Goal: Information Seeking & Learning: Understand process/instructions

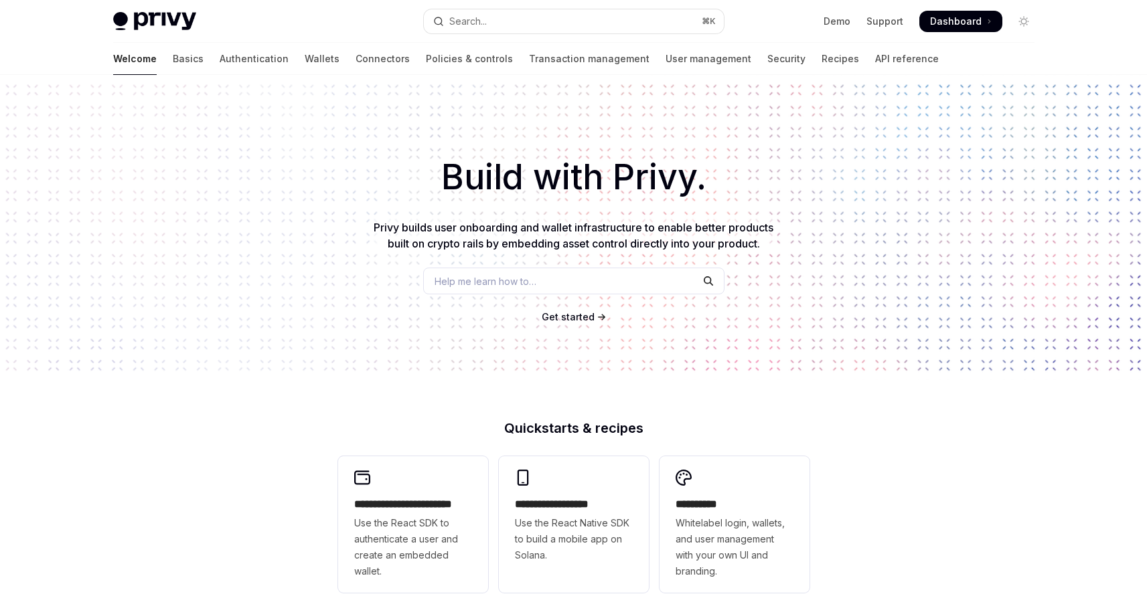
click at [953, 24] on span "Dashboard" at bounding box center [956, 21] width 52 height 13
click at [173, 60] on link "Basics" at bounding box center [188, 59] width 31 height 32
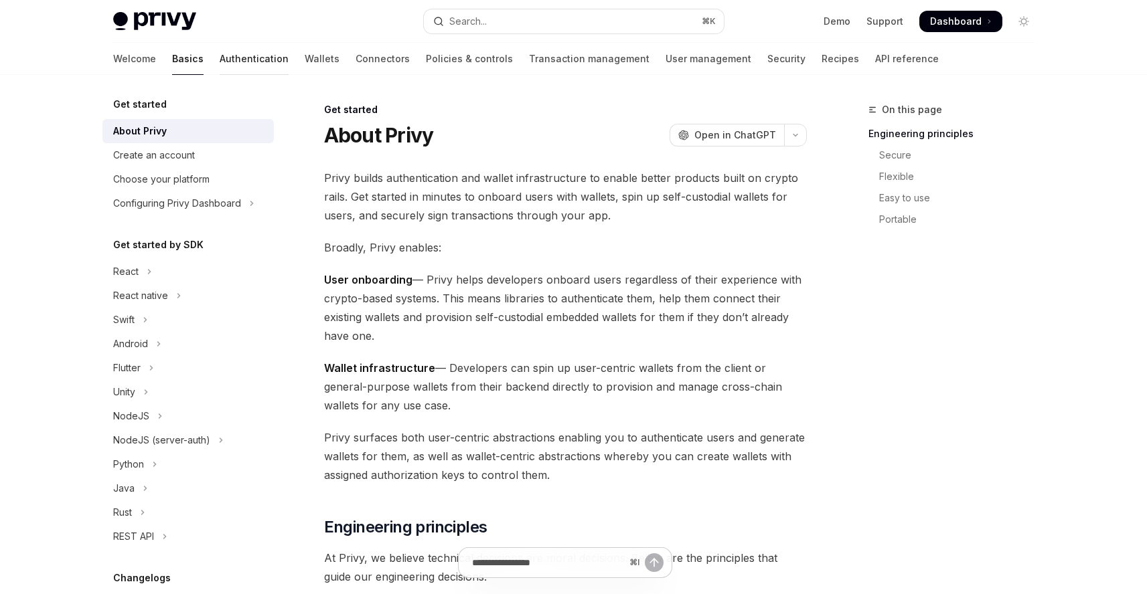
click at [220, 60] on link "Authentication" at bounding box center [254, 59] width 69 height 32
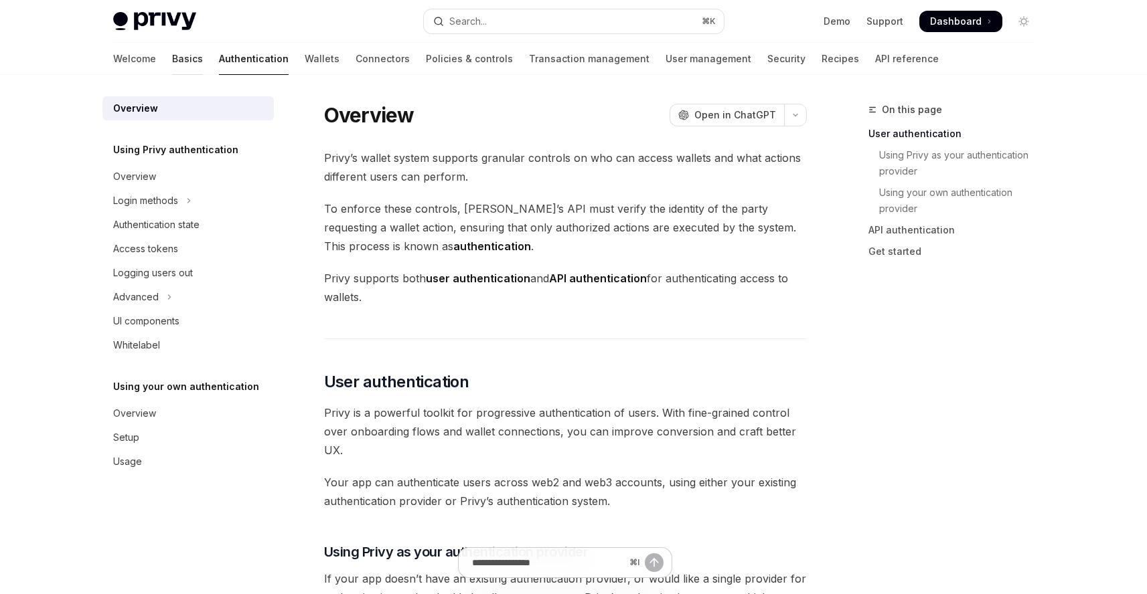
click at [172, 55] on link "Basics" at bounding box center [187, 59] width 31 height 32
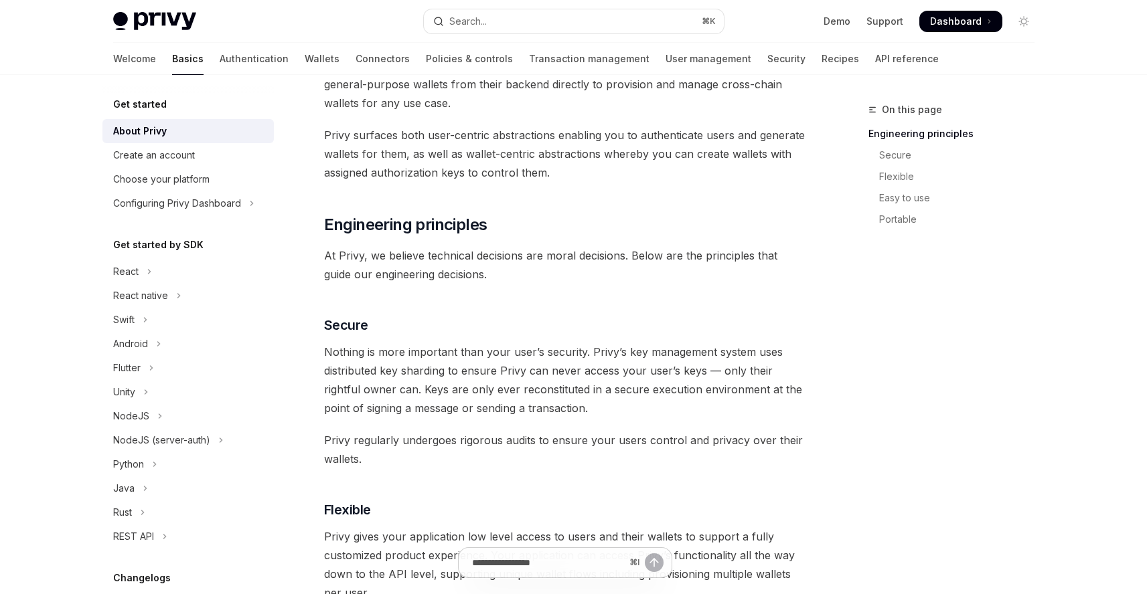
scroll to position [634, 0]
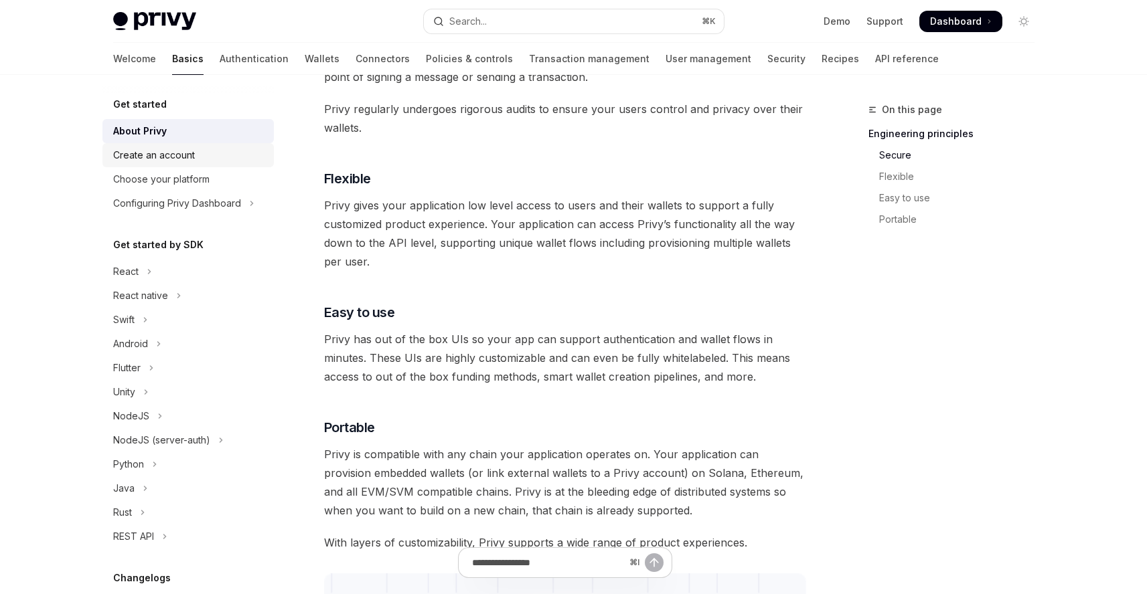
click at [214, 156] on div "Create an account" at bounding box center [189, 155] width 153 height 16
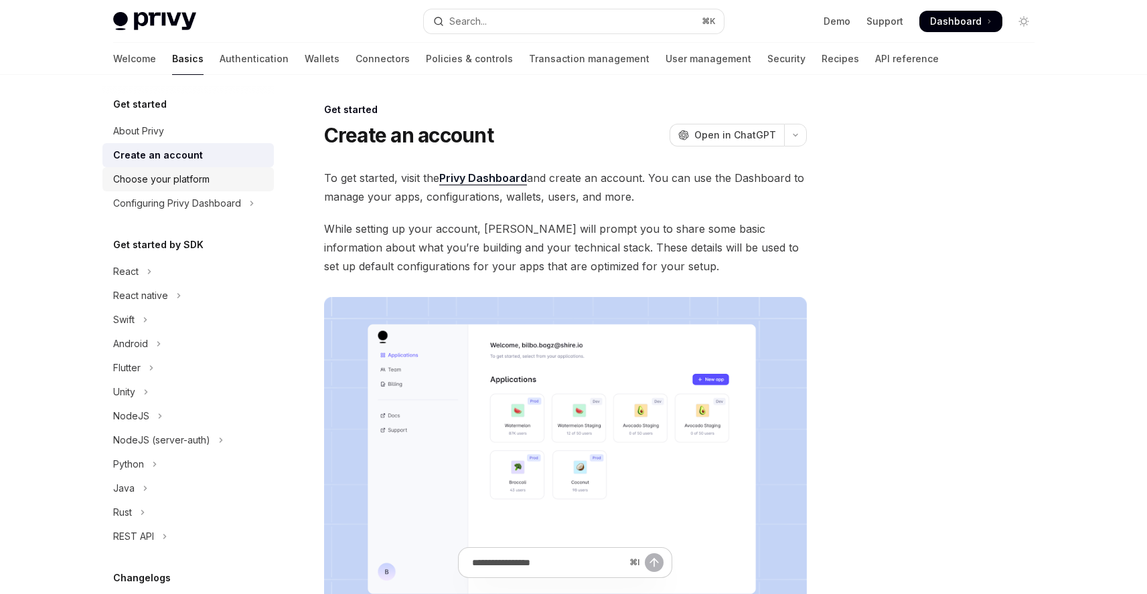
click at [226, 183] on div "Choose your platform" at bounding box center [189, 179] width 153 height 16
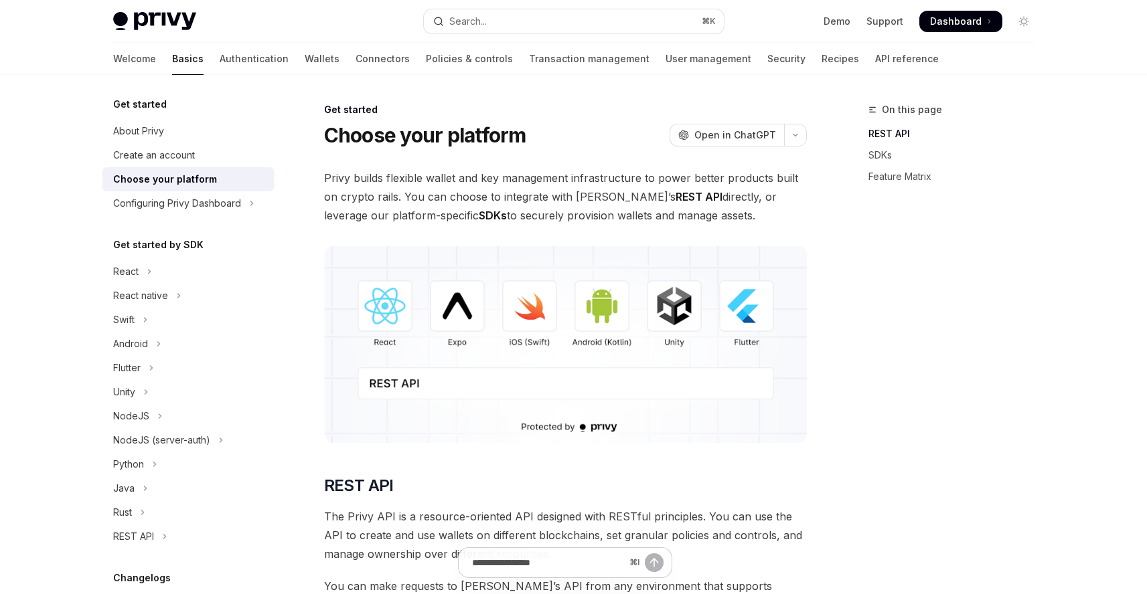
click at [391, 317] on img at bounding box center [565, 344] width 483 height 197
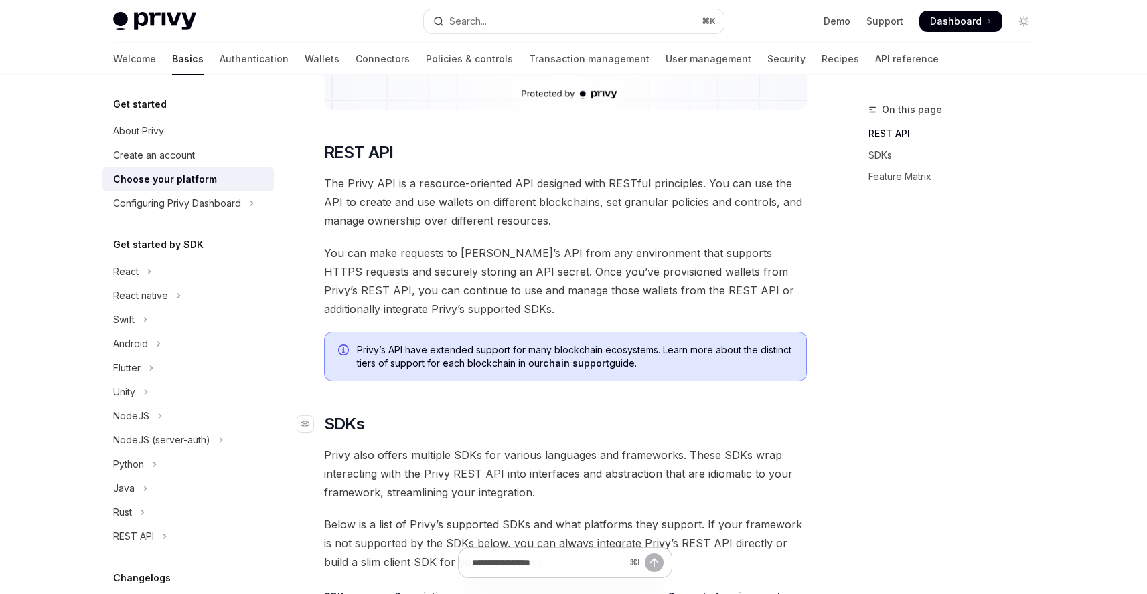
scroll to position [342, 0]
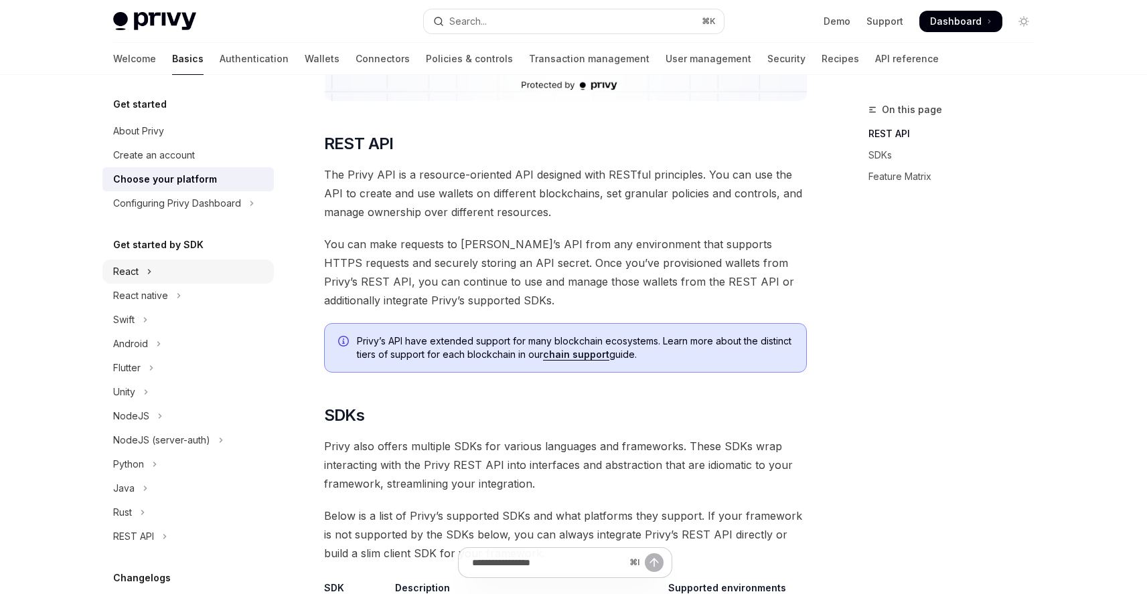
click at [150, 283] on button "React" at bounding box center [187, 272] width 171 height 24
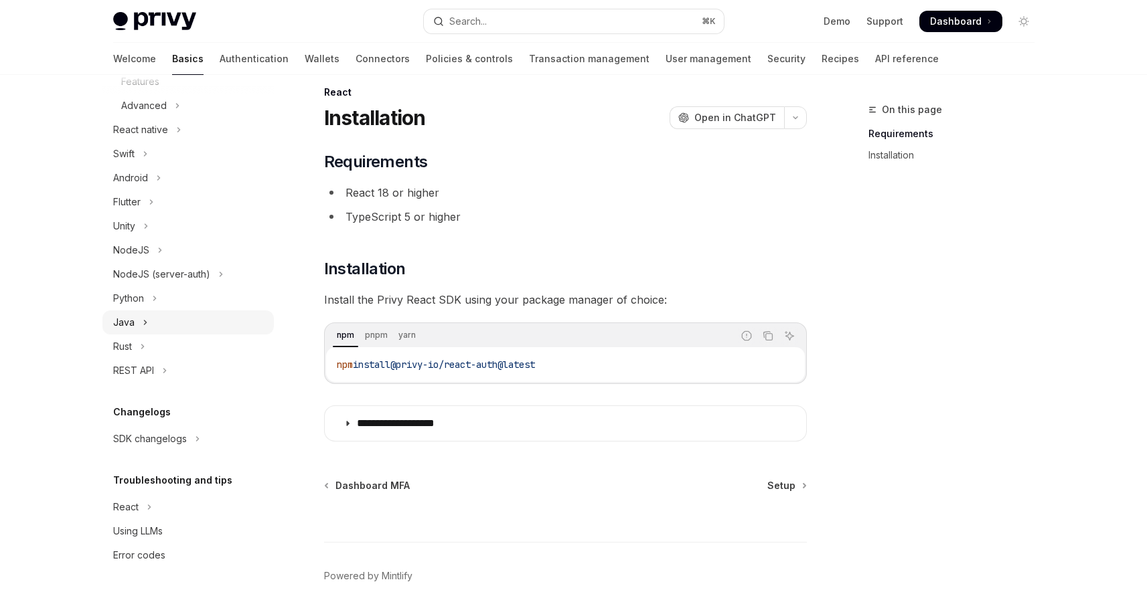
scroll to position [81, 0]
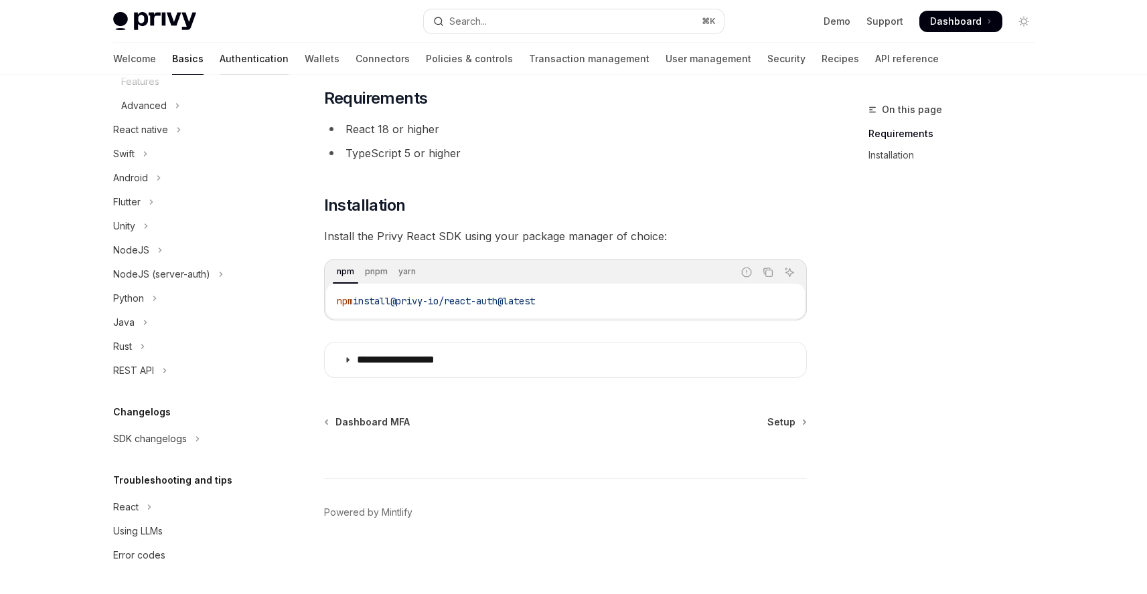
click at [220, 59] on link "Authentication" at bounding box center [254, 59] width 69 height 32
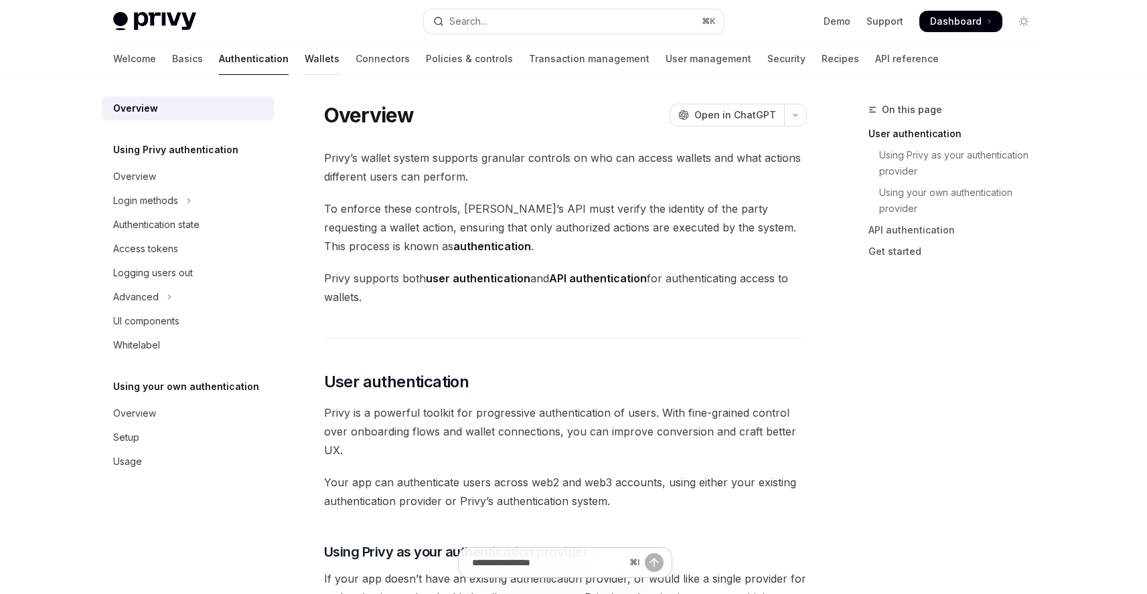
click at [305, 67] on link "Wallets" at bounding box center [322, 59] width 35 height 32
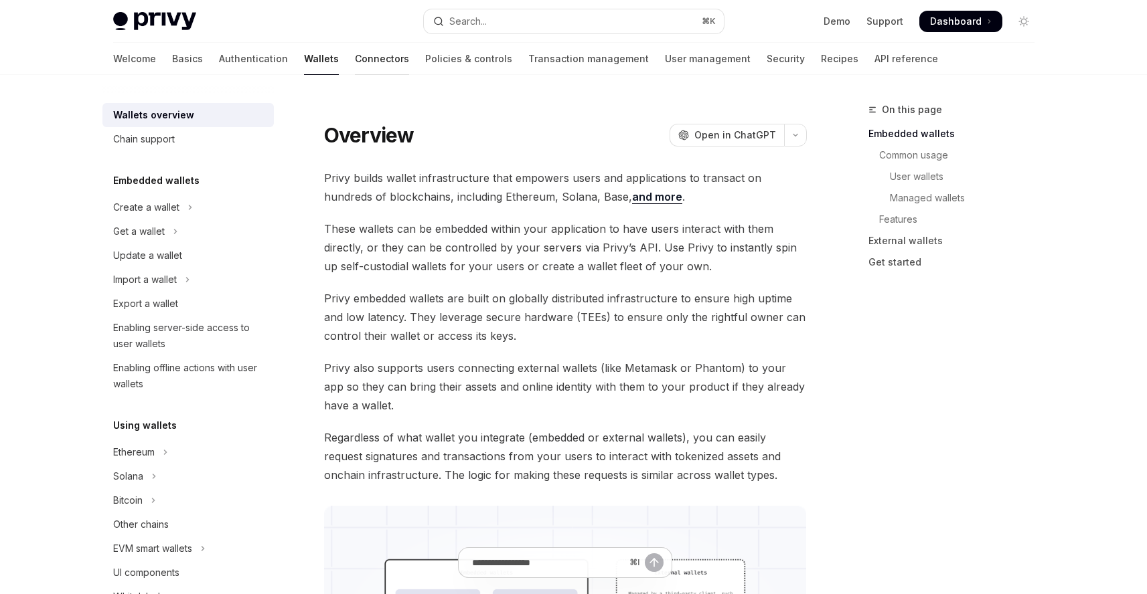
click at [355, 62] on link "Connectors" at bounding box center [382, 59] width 54 height 32
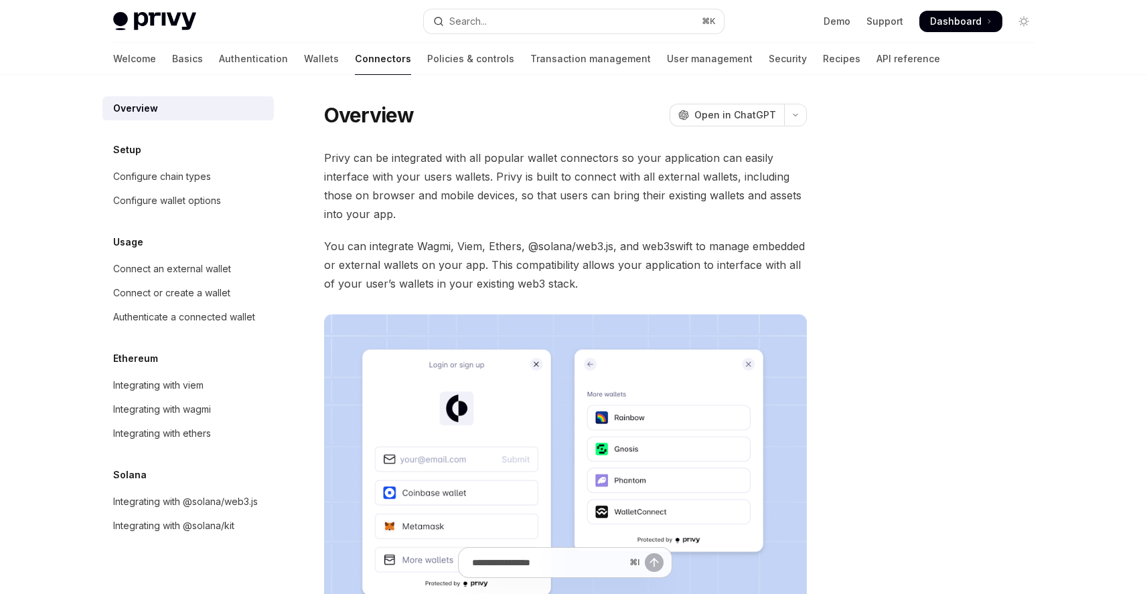
click at [354, 61] on div "Welcome Basics Authentication Wallets Connectors Policies & controls Transactio…" at bounding box center [526, 59] width 827 height 32
click at [449, 64] on div "Welcome Basics Authentication Wallets Connectors Policies & controls Transactio…" at bounding box center [526, 59] width 827 height 32
click at [530, 68] on link "Transaction management" at bounding box center [590, 59] width 121 height 32
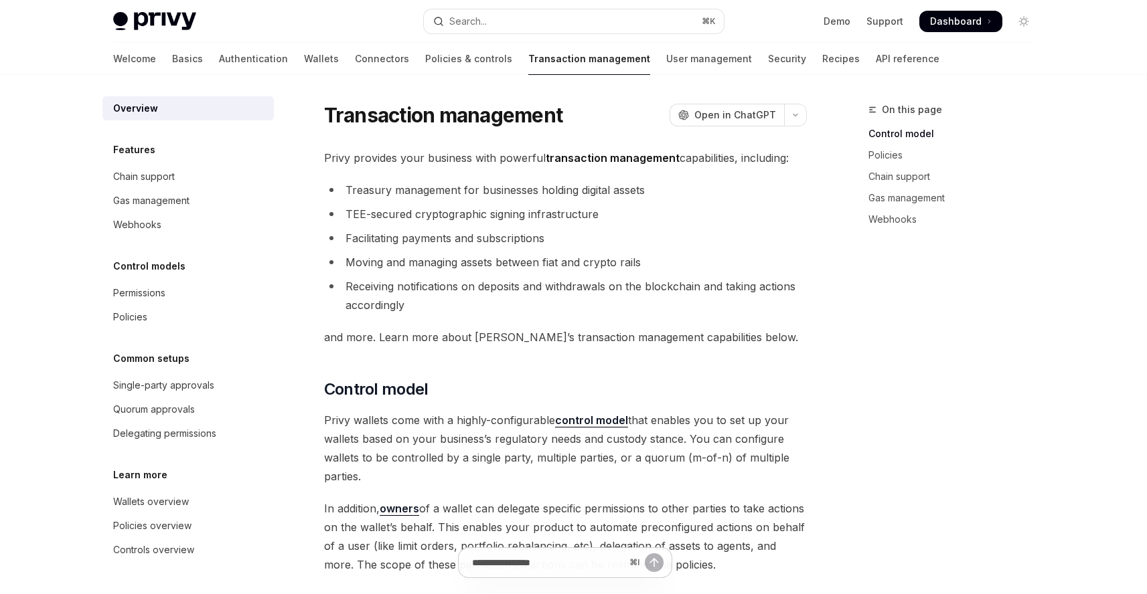
click at [666, 70] on link "User management" at bounding box center [709, 59] width 86 height 32
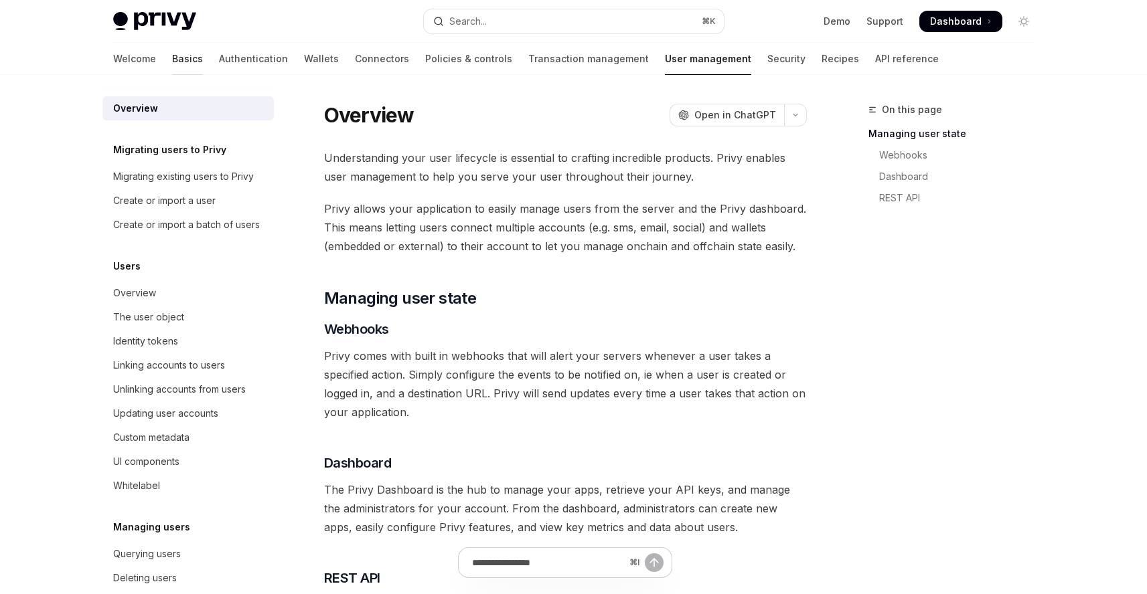
click at [172, 52] on link "Basics" at bounding box center [187, 59] width 31 height 32
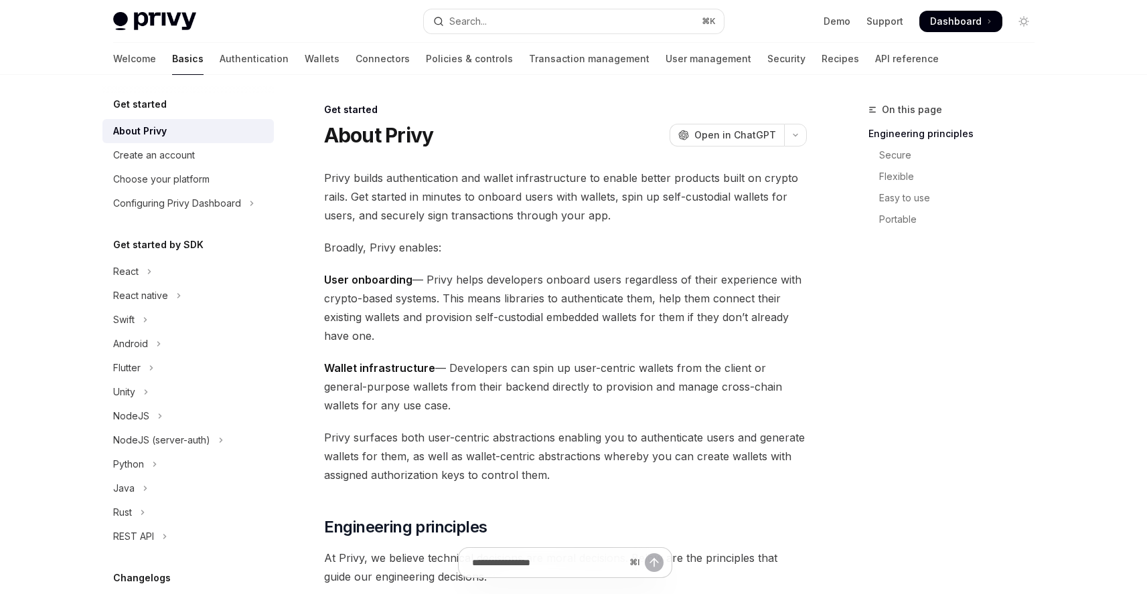
click at [172, 57] on link "Basics" at bounding box center [187, 59] width 31 height 32
click at [164, 274] on button "React" at bounding box center [187, 272] width 171 height 24
type textarea "*"
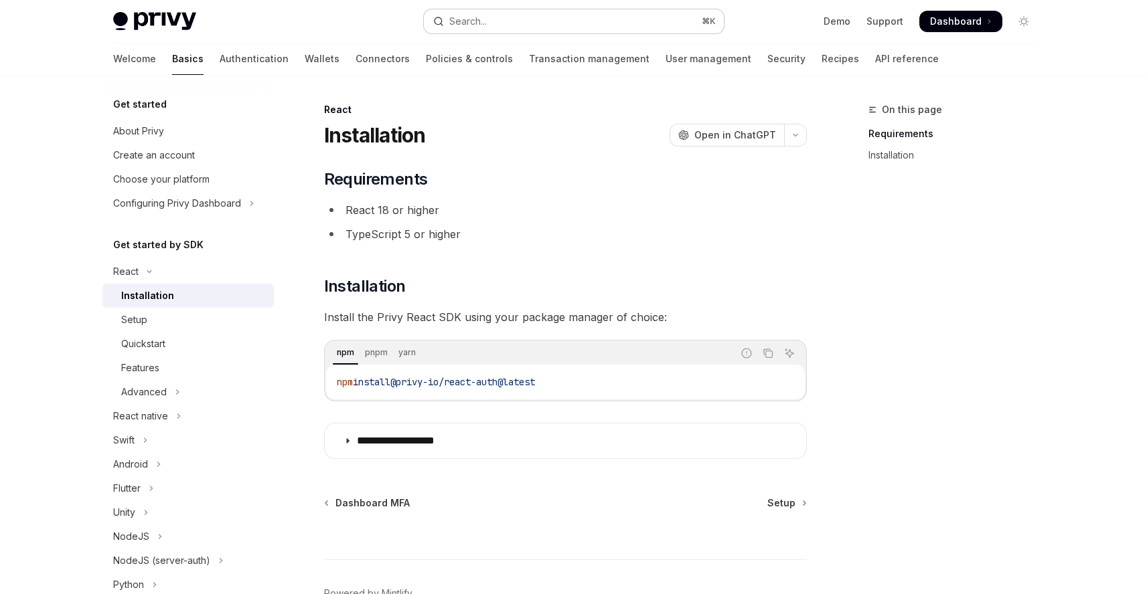
click at [524, 9] on button "Search... ⌘ K" at bounding box center [574, 21] width 300 height 24
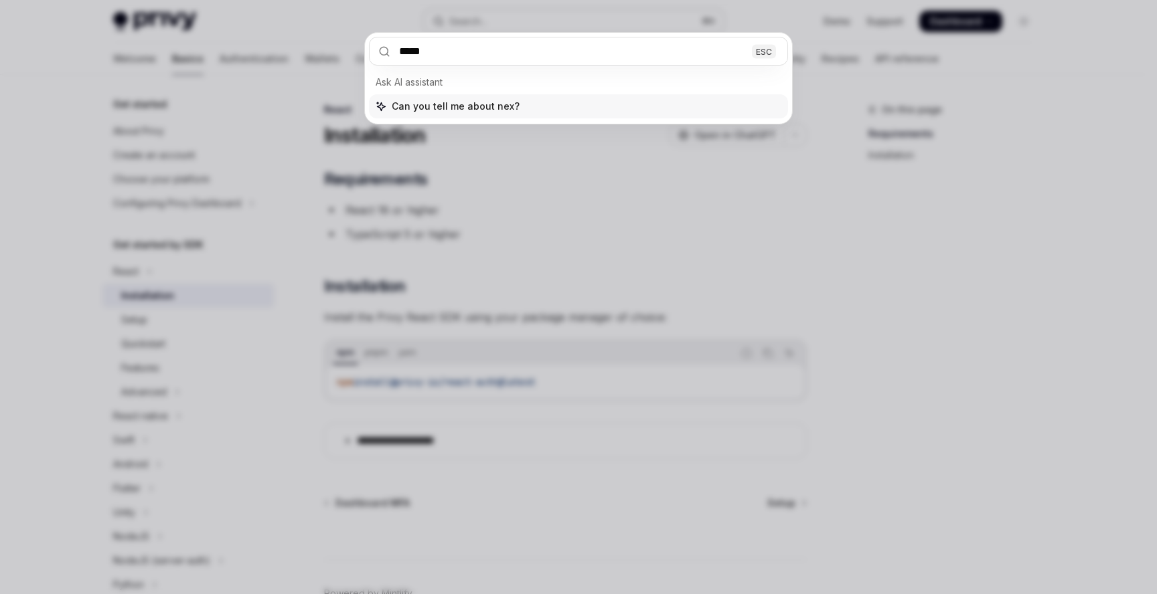
type input "******"
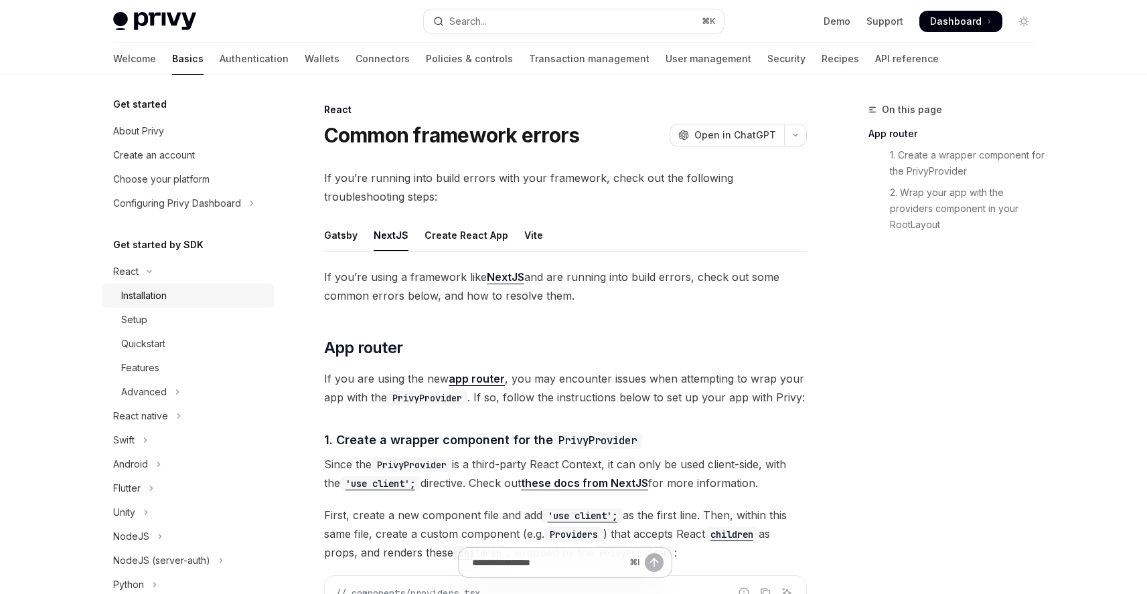
click at [191, 293] on div "Installation" at bounding box center [193, 296] width 145 height 16
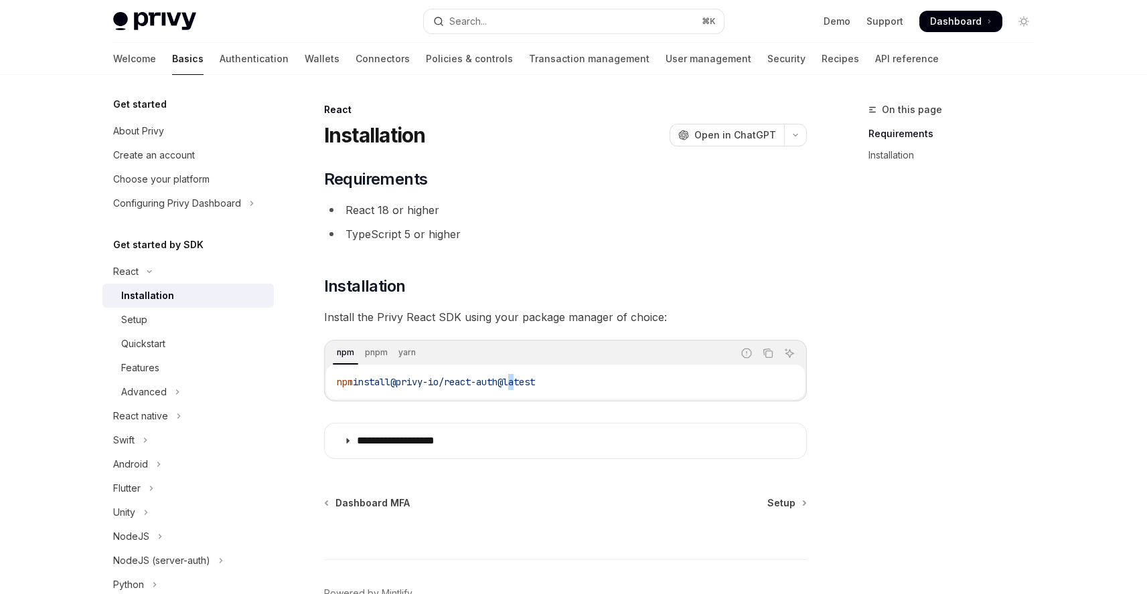
click at [522, 381] on span "@privy-io/react-auth@latest" at bounding box center [462, 382] width 145 height 12
click at [394, 390] on div "yarn add @privy-io/react-auth@latest" at bounding box center [565, 382] width 479 height 35
drag, startPoint x: 396, startPoint y: 389, endPoint x: 419, endPoint y: 383, distance: 24.2
click at [396, 389] on code "yarn add @privy-io/react-auth@latest" at bounding box center [565, 382] width 457 height 16
click at [419, 383] on span "@privy-io/react-auth@latest" at bounding box center [446, 382] width 145 height 12
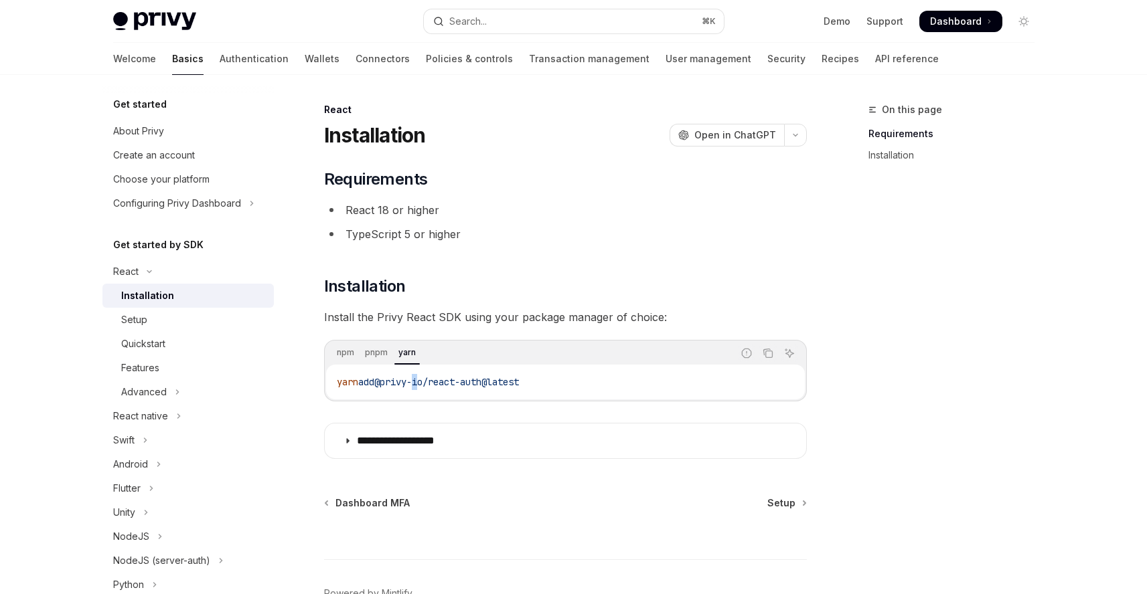
click at [419, 383] on span "@privy-io/react-auth@latest" at bounding box center [446, 382] width 145 height 12
copy div "yarn add @privy-io/react-auth@latest"
click at [211, 323] on div "Setup" at bounding box center [193, 320] width 145 height 16
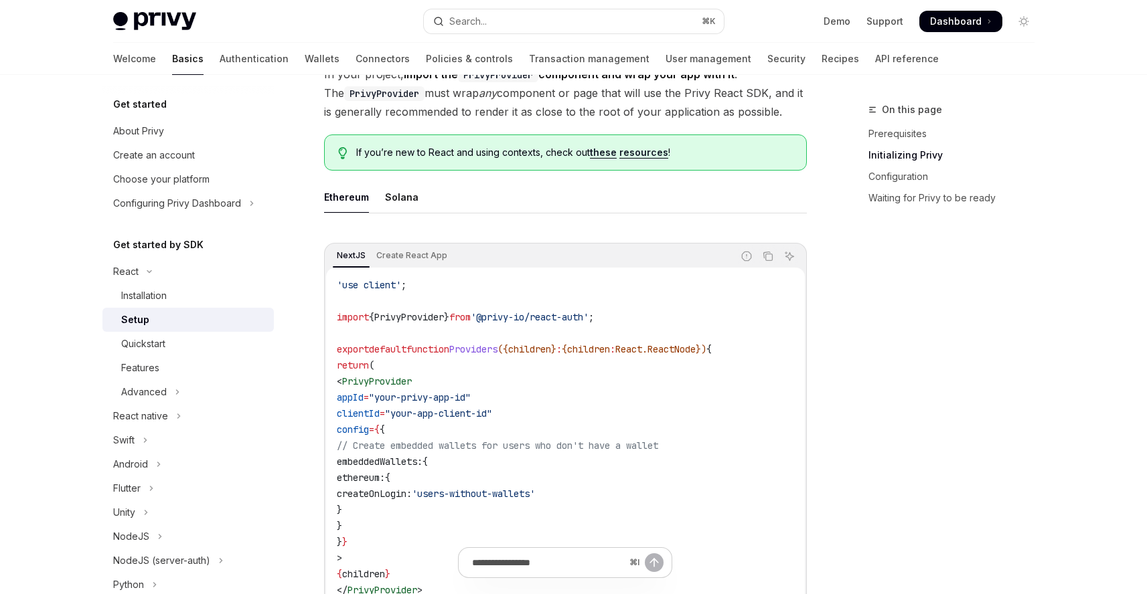
scroll to position [353, 0]
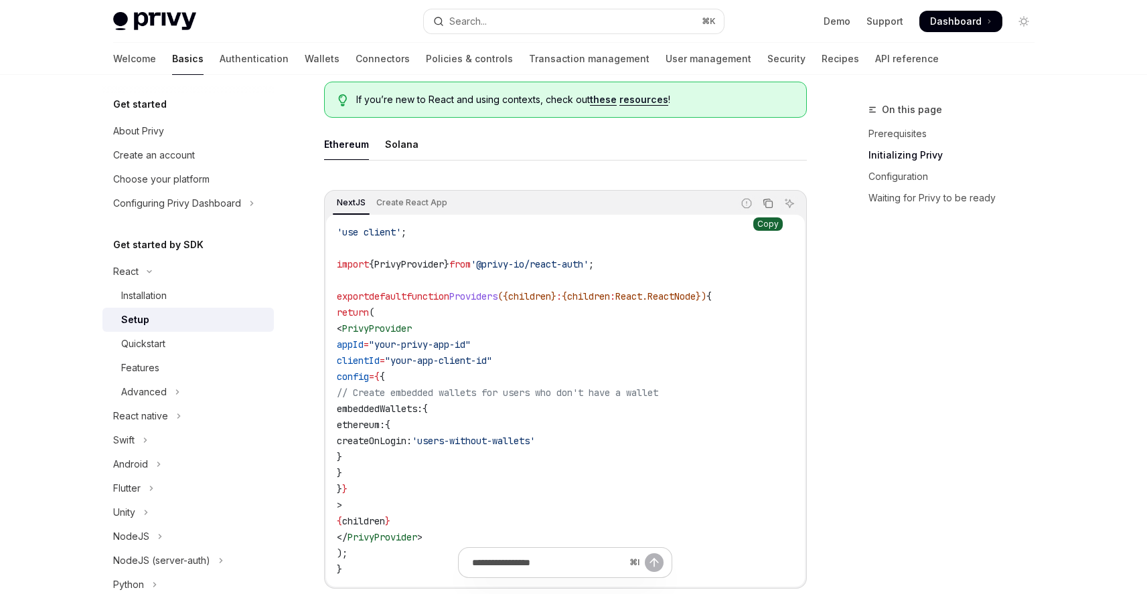
click at [770, 195] on button "Copy the contents from the code block" at bounding box center [767, 203] width 17 height 17
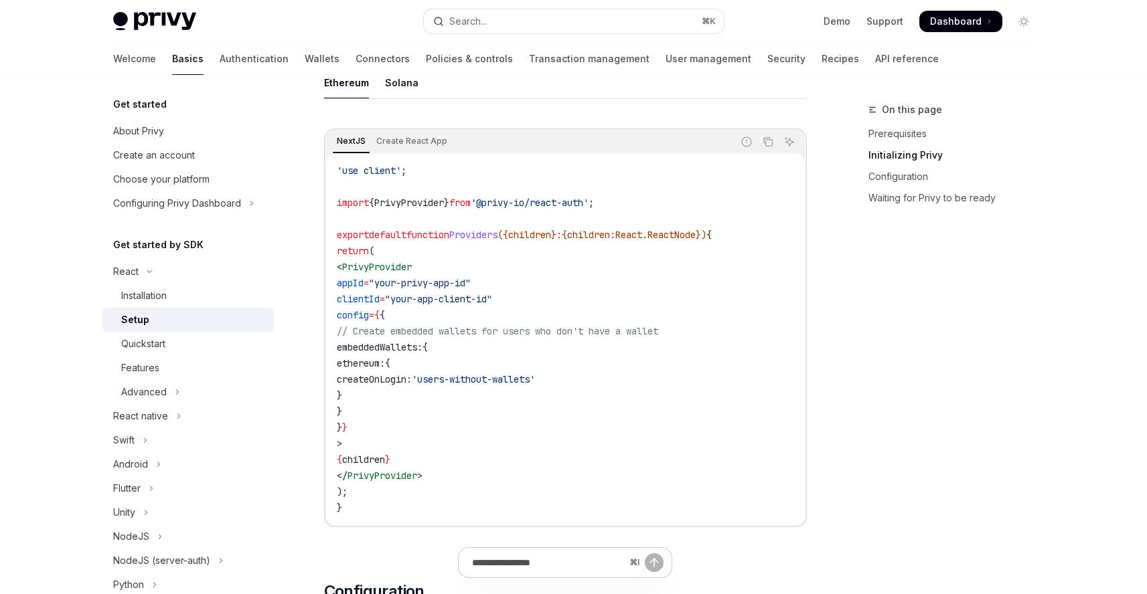
scroll to position [0, 0]
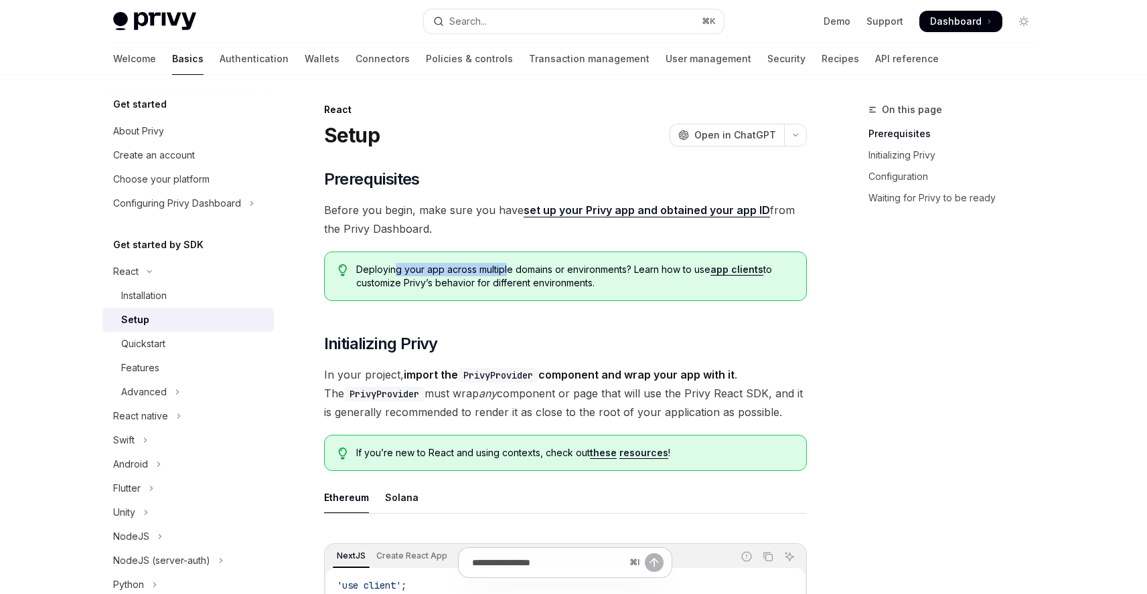
drag, startPoint x: 393, startPoint y: 270, endPoint x: 520, endPoint y: 271, distance: 126.5
click at [506, 270] on span "Deploying your app across multiple domains or environments? Learn how to use ap…" at bounding box center [574, 276] width 436 height 27
click at [580, 276] on span "Deploying your app across multiple domains or environments? Learn how to use ap…" at bounding box center [574, 276] width 436 height 27
drag, startPoint x: 525, startPoint y: 269, endPoint x: 637, endPoint y: 264, distance: 111.9
click at [632, 264] on span "Deploying your app across multiple domains or environments? Learn how to use ap…" at bounding box center [574, 276] width 436 height 27
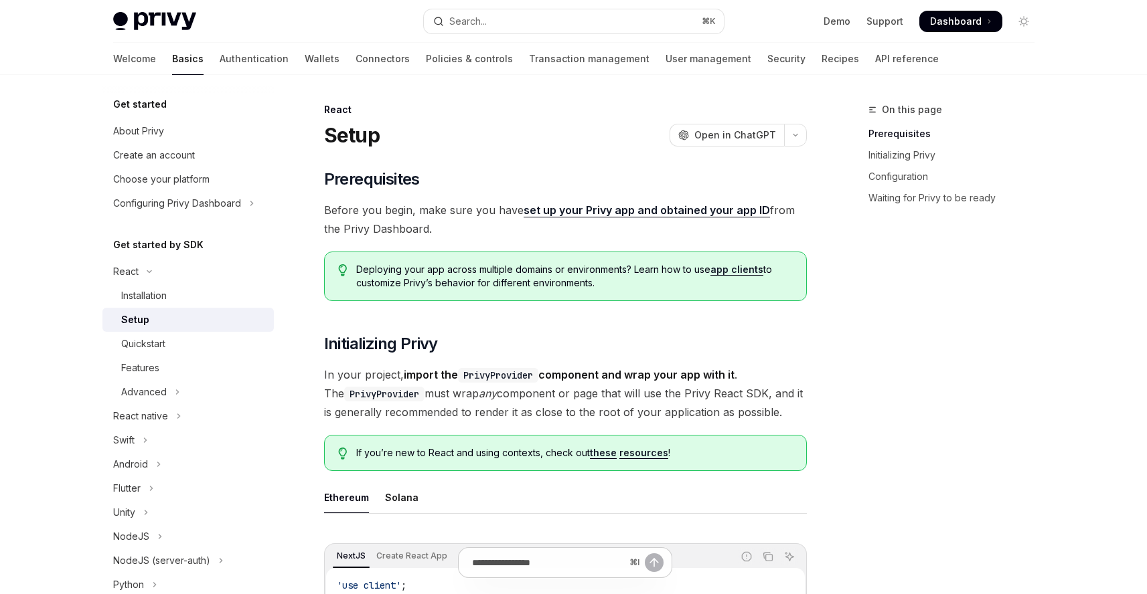
click at [712, 230] on span "Before you begin, make sure you have set up your Privy app and obtained your ap…" at bounding box center [565, 219] width 483 height 37
click at [754, 271] on link "app clients" at bounding box center [736, 270] width 53 height 12
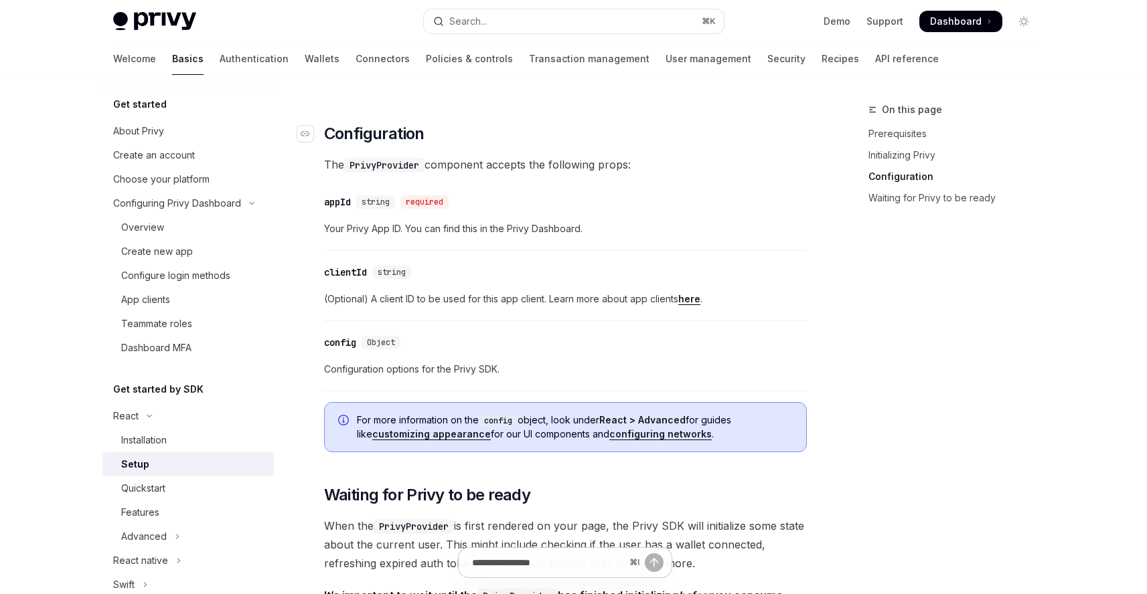
scroll to position [942, 0]
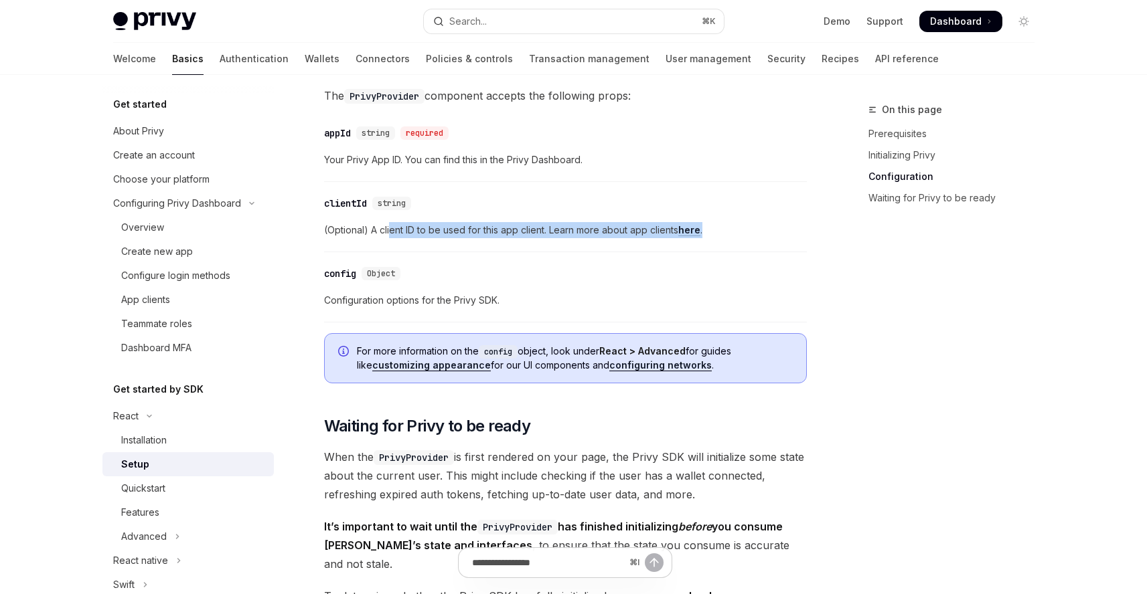
drag, startPoint x: 409, startPoint y: 231, endPoint x: 590, endPoint y: 252, distance: 182.7
click at [578, 240] on div "​ clientId string (Optional) A client ID to be used for this app client. Learn …" at bounding box center [565, 221] width 483 height 64
click at [617, 232] on span "(Optional) A client ID to be used for this app client. Learn more about app cli…" at bounding box center [565, 230] width 483 height 16
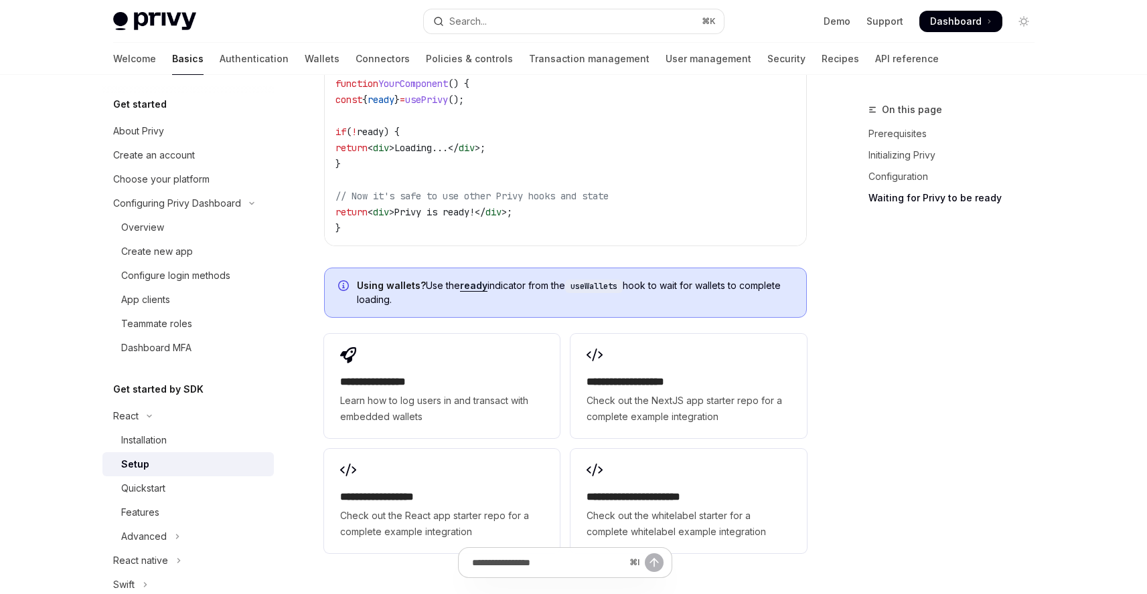
scroll to position [1727, 0]
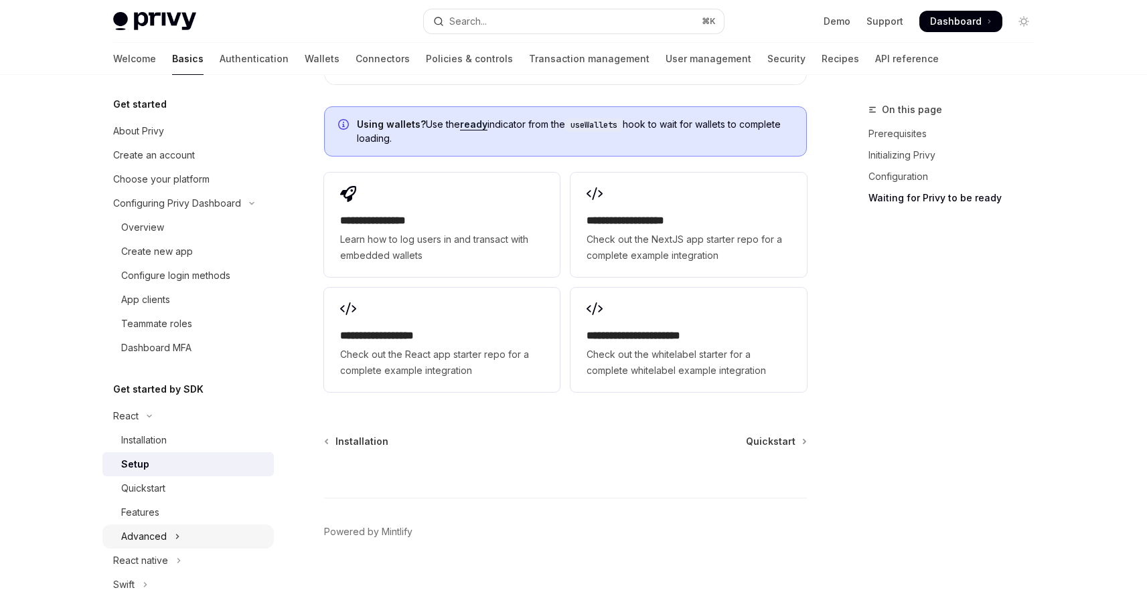
click at [196, 529] on button "Advanced" at bounding box center [187, 537] width 171 height 24
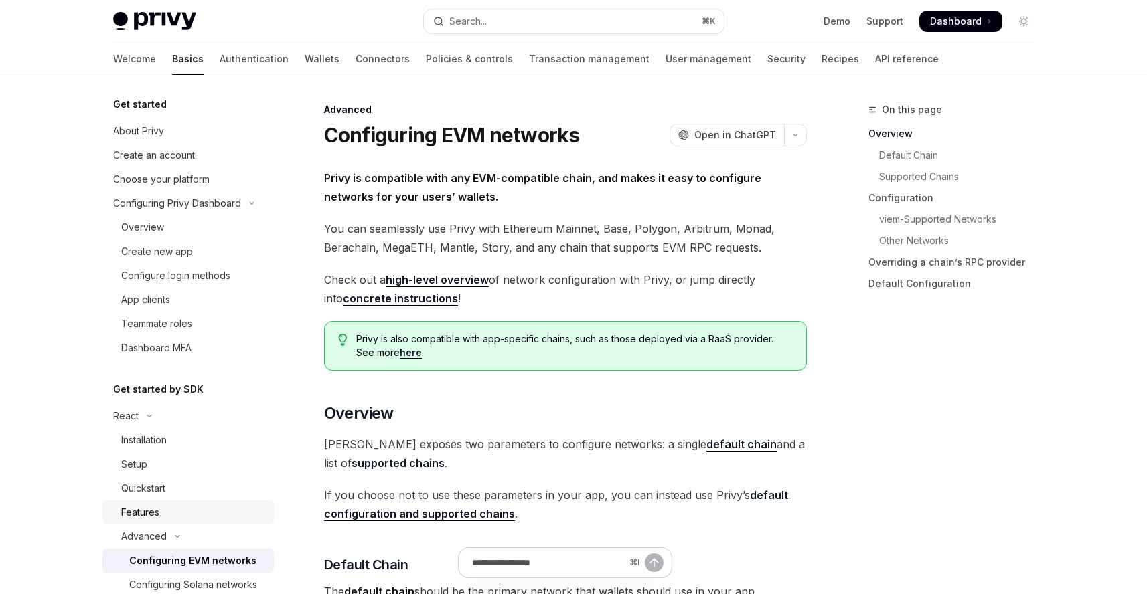
click at [201, 516] on div "Features" at bounding box center [193, 513] width 145 height 16
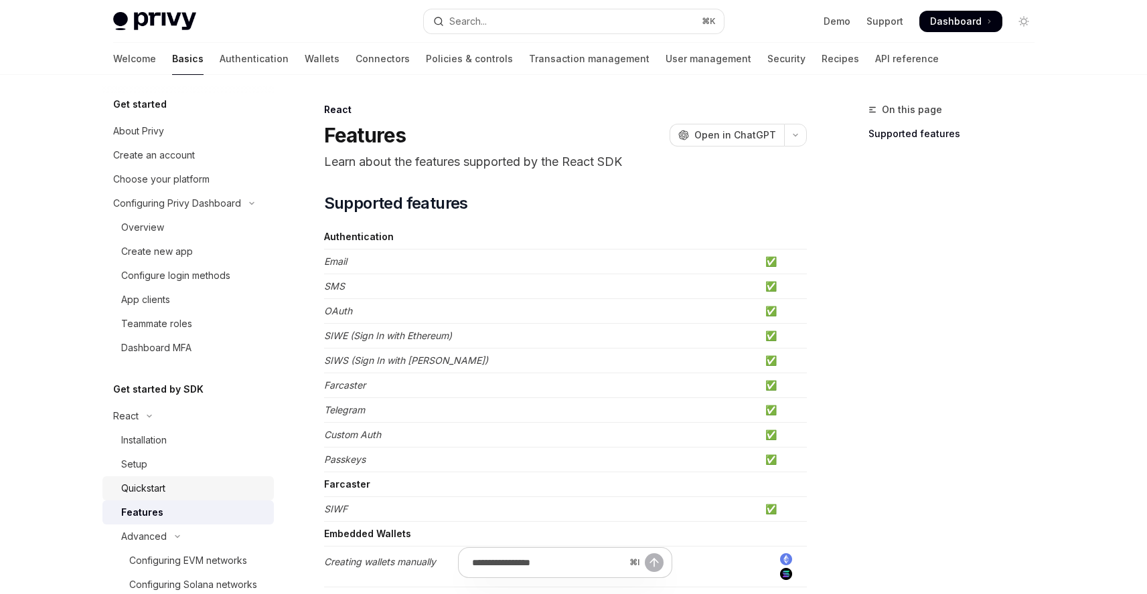
click at [210, 484] on div "Quickstart" at bounding box center [193, 489] width 145 height 16
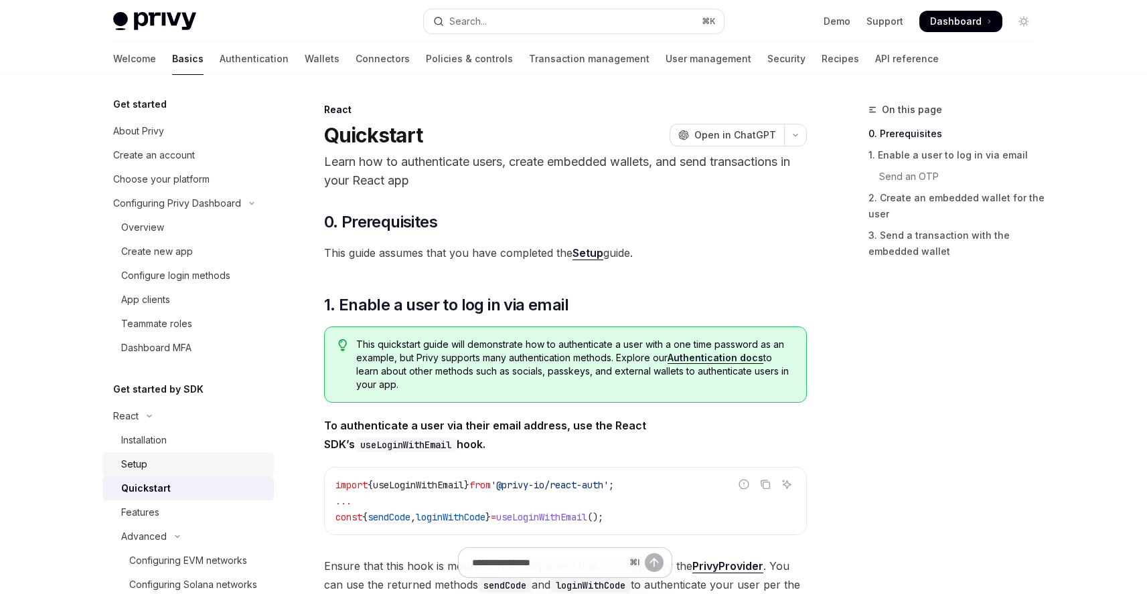
click at [212, 467] on div "Setup" at bounding box center [193, 465] width 145 height 16
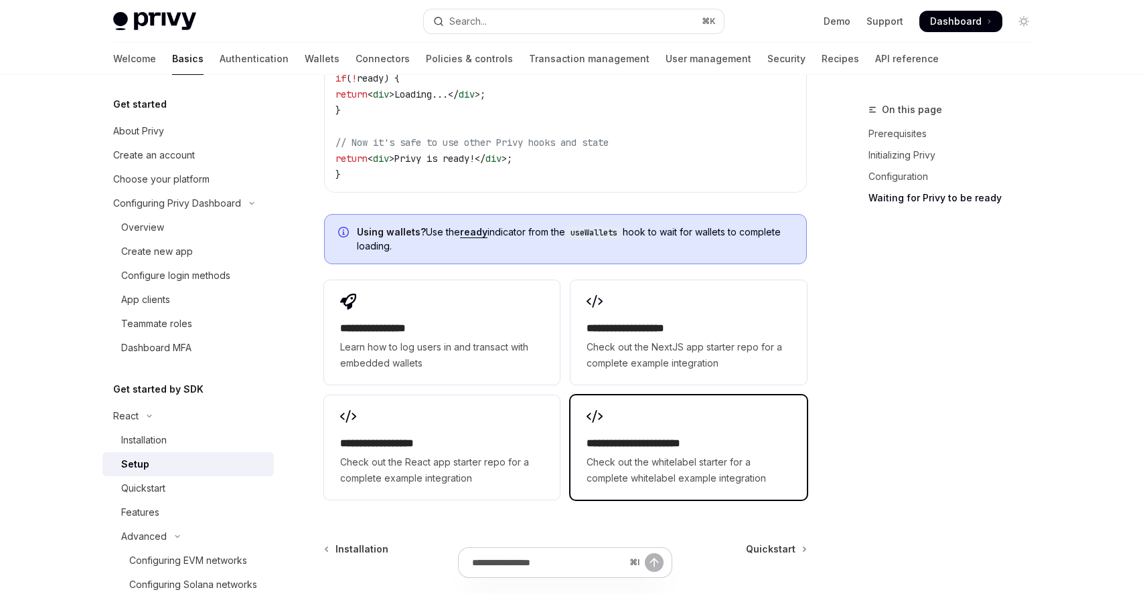
scroll to position [1591, 0]
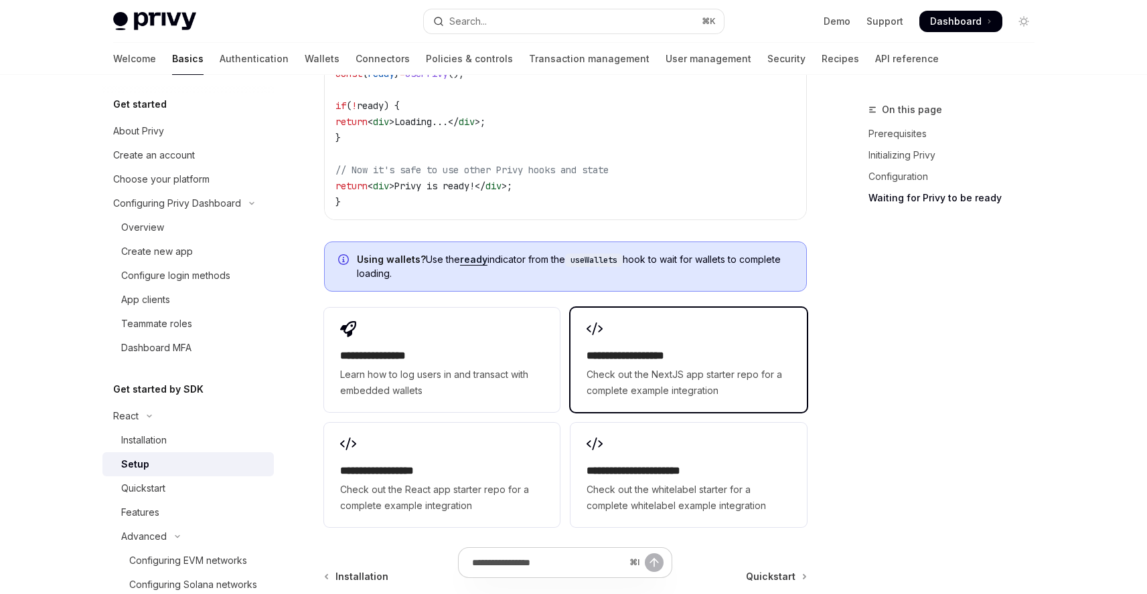
click at [670, 367] on span "Check out the NextJS app starter repo for a complete example integration" at bounding box center [688, 383] width 204 height 32
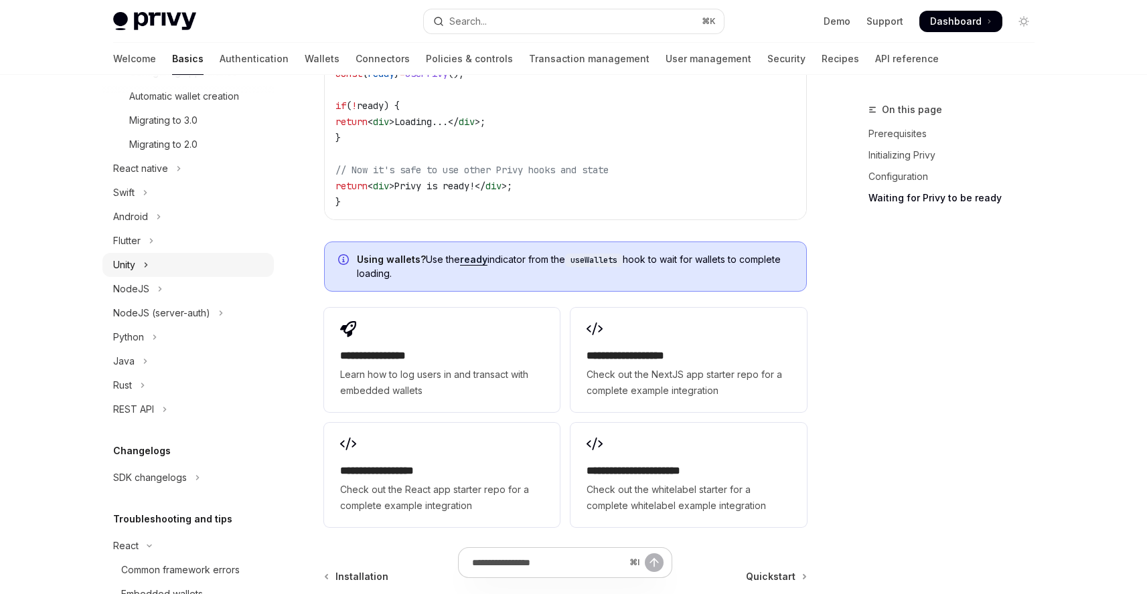
scroll to position [712, 0]
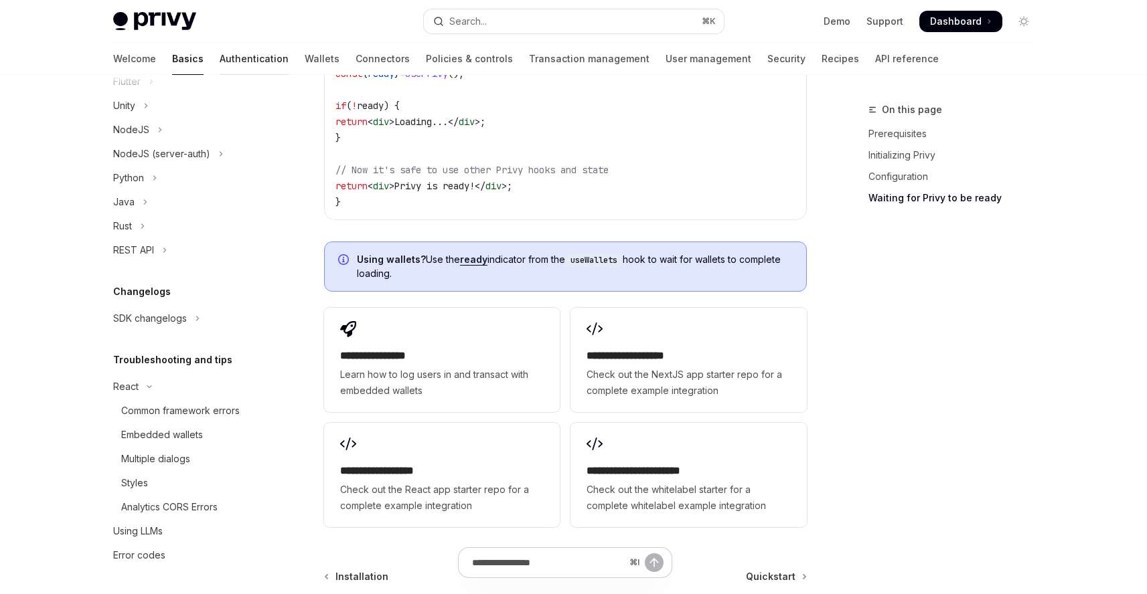
click at [220, 55] on link "Authentication" at bounding box center [254, 59] width 69 height 32
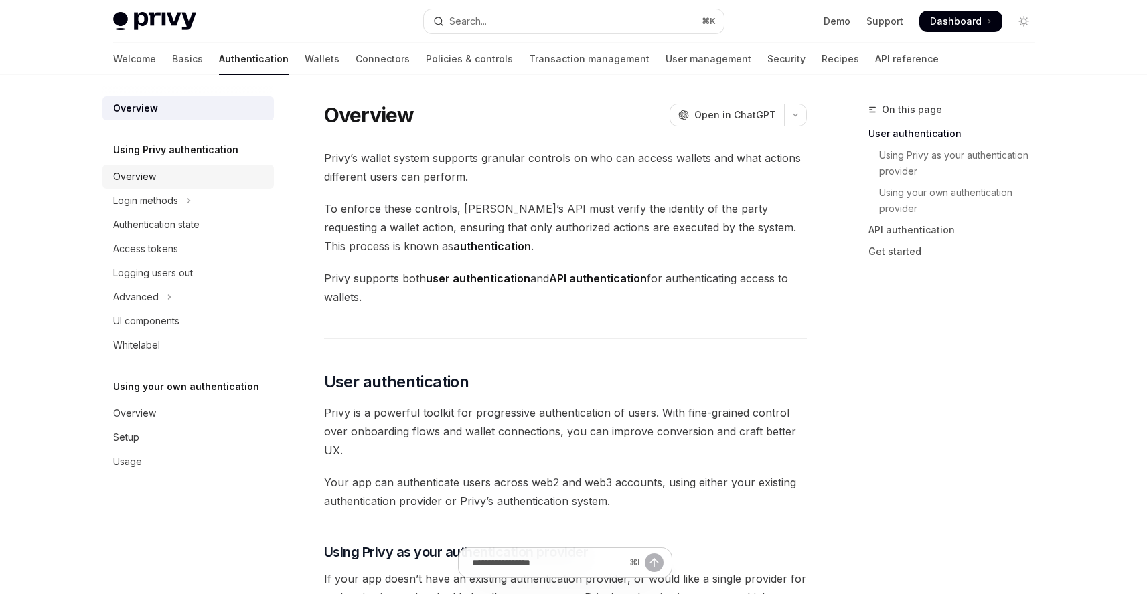
click at [169, 188] on link "Overview" at bounding box center [187, 177] width 171 height 24
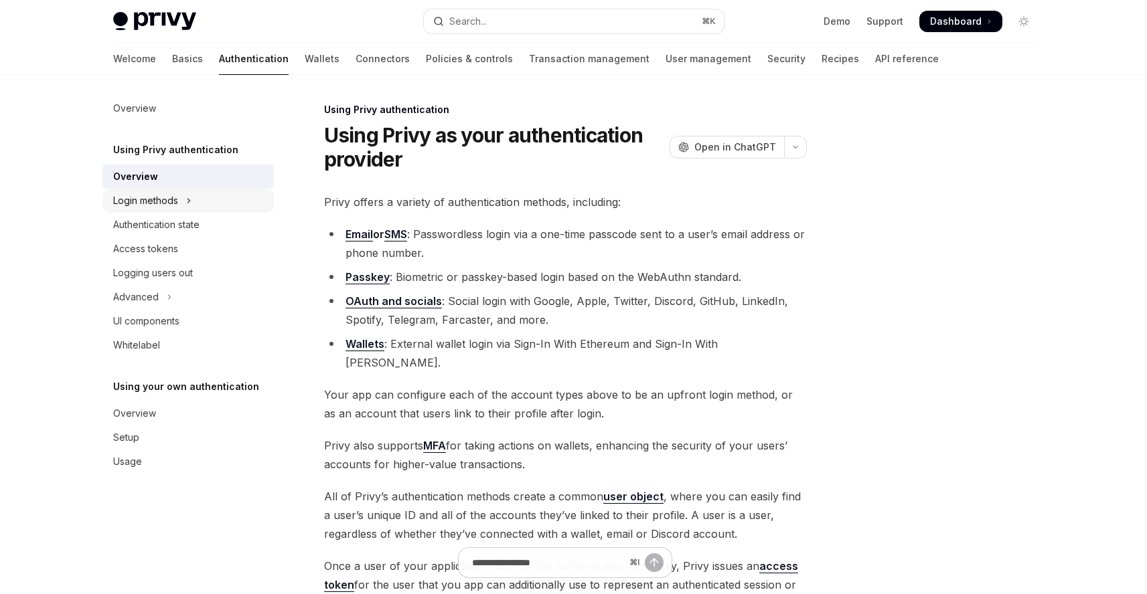
click at [178, 204] on div "Login methods" at bounding box center [145, 201] width 65 height 16
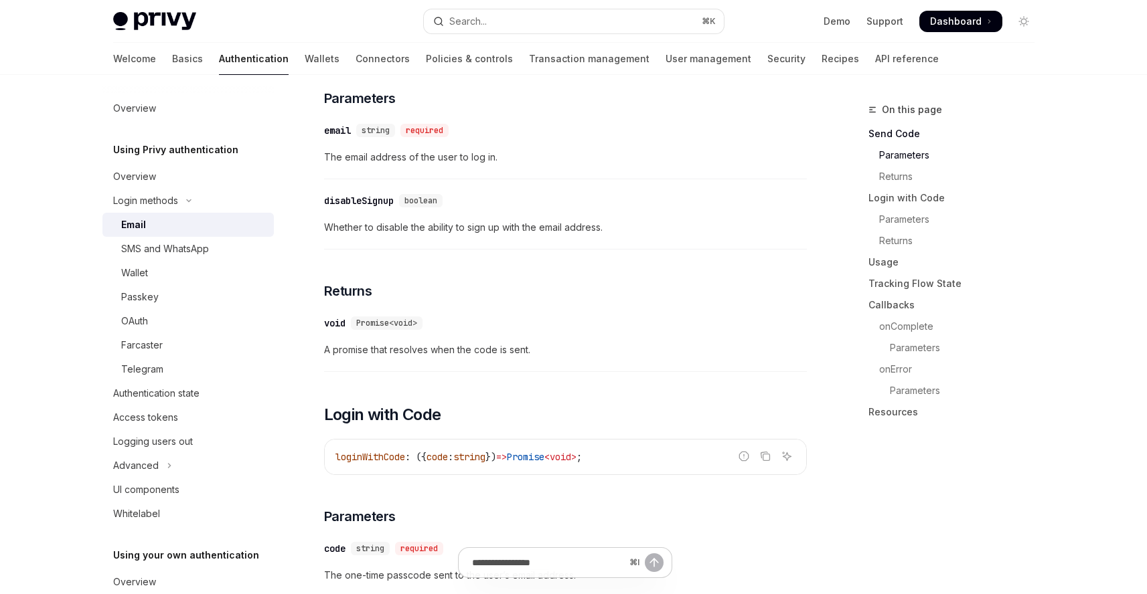
scroll to position [691, 0]
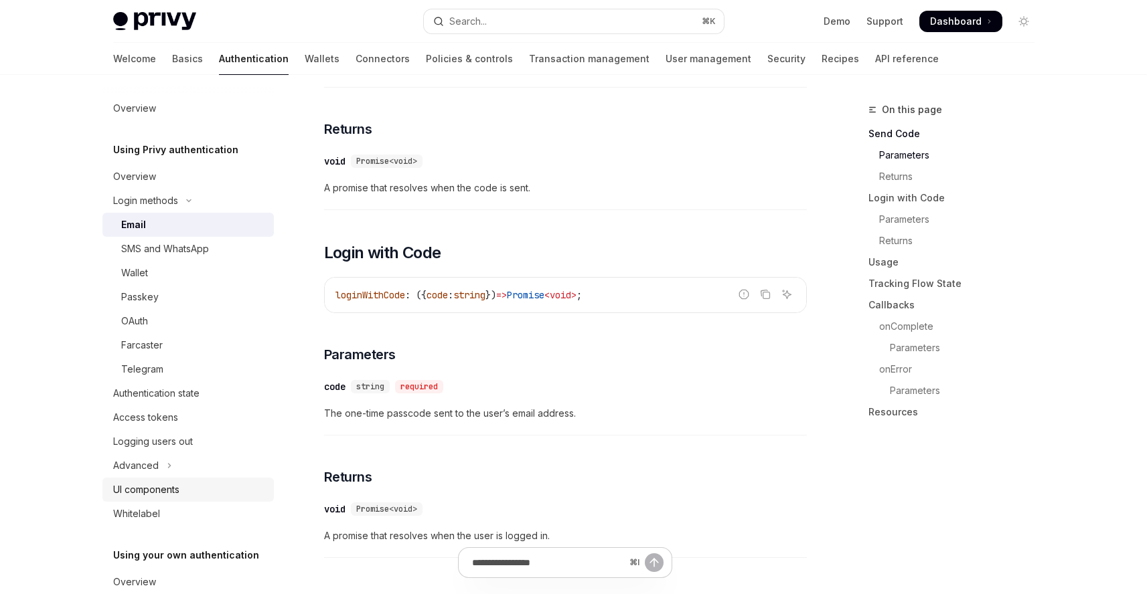
click at [195, 491] on div "UI components" at bounding box center [189, 490] width 153 height 16
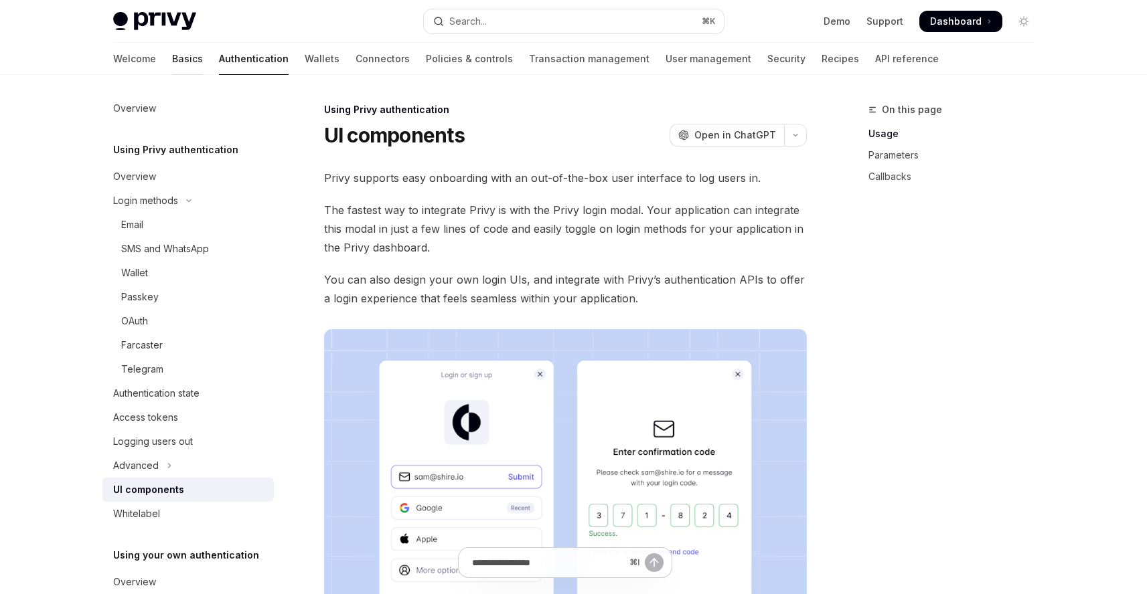
click at [172, 60] on link "Basics" at bounding box center [187, 59] width 31 height 32
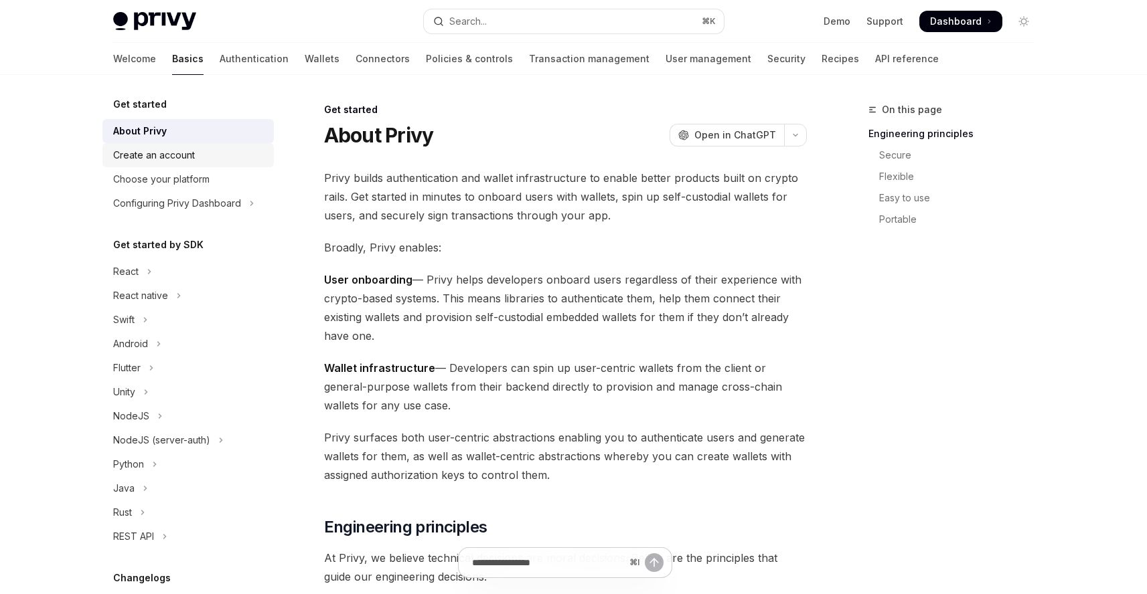
click at [226, 161] on div "Create an account" at bounding box center [189, 155] width 153 height 16
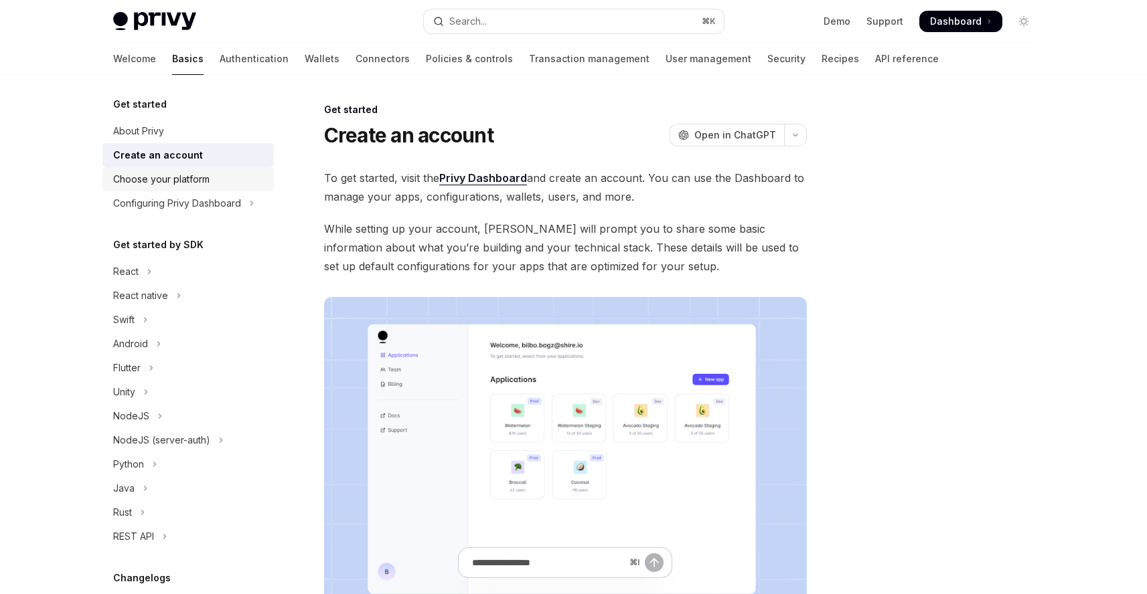
click at [220, 182] on div "Choose your platform" at bounding box center [189, 179] width 153 height 16
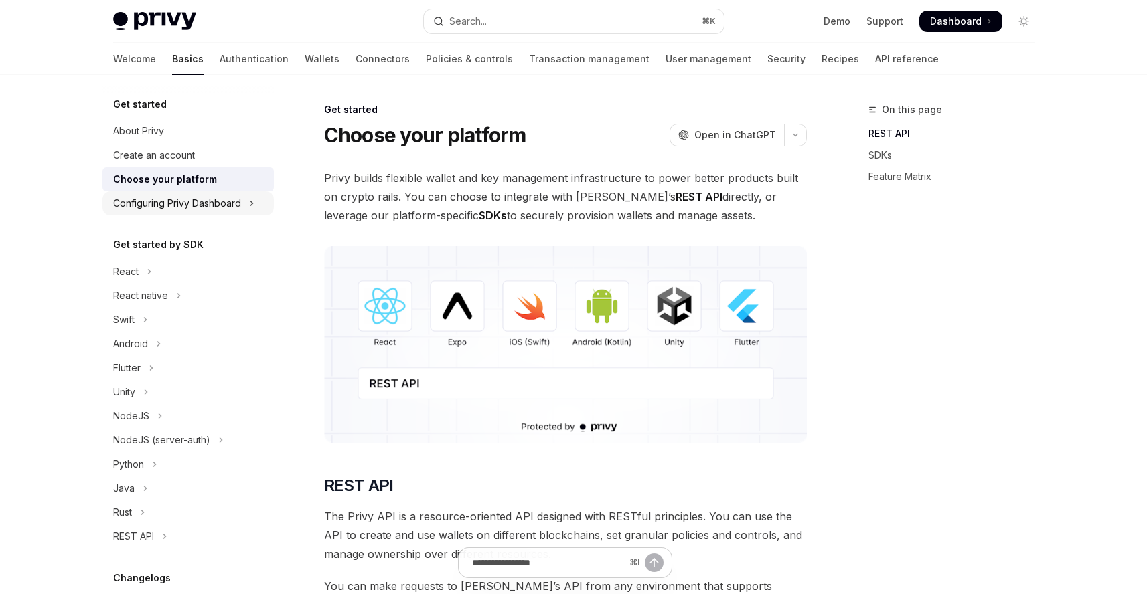
click at [220, 202] on div "Configuring Privy Dashboard" at bounding box center [177, 203] width 128 height 16
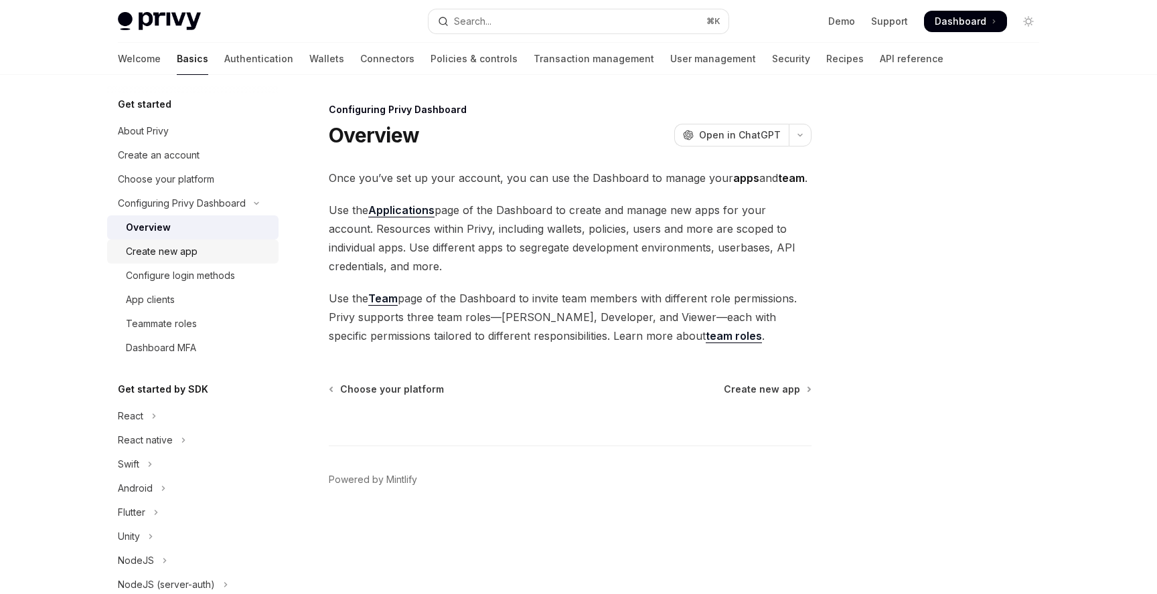
click at [215, 245] on div "Create new app" at bounding box center [198, 252] width 145 height 16
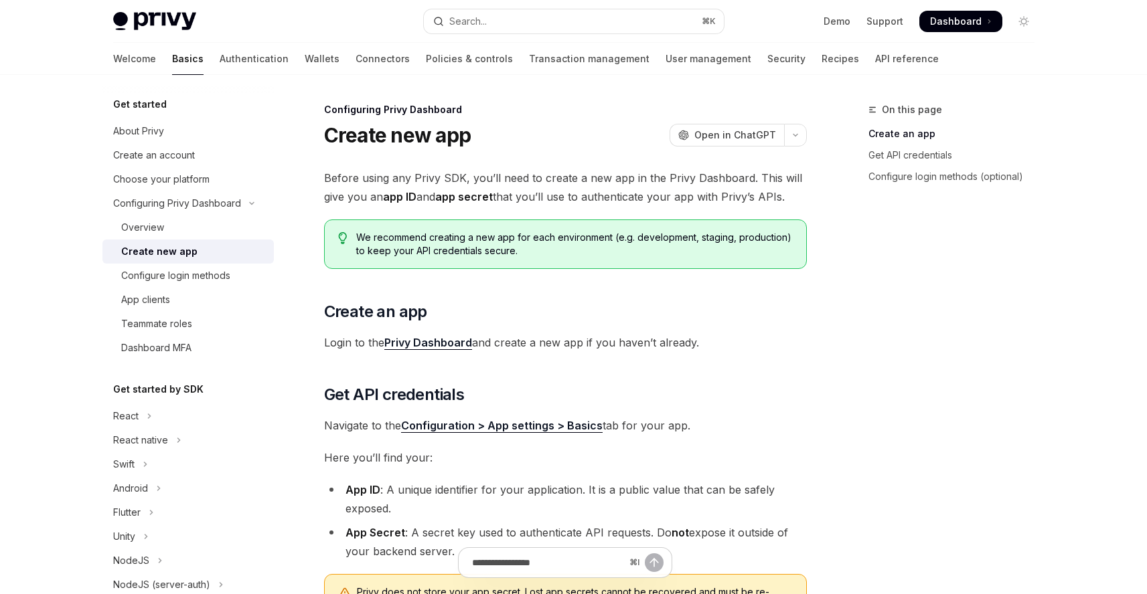
scroll to position [328, 0]
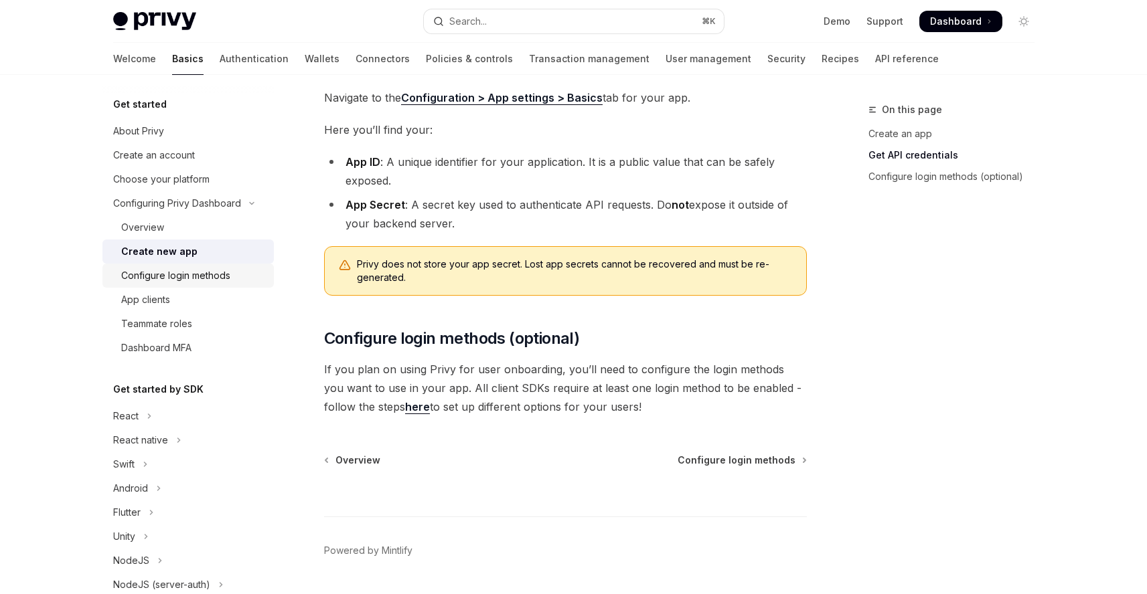
click at [196, 270] on div "Configure login methods" at bounding box center [175, 276] width 109 height 16
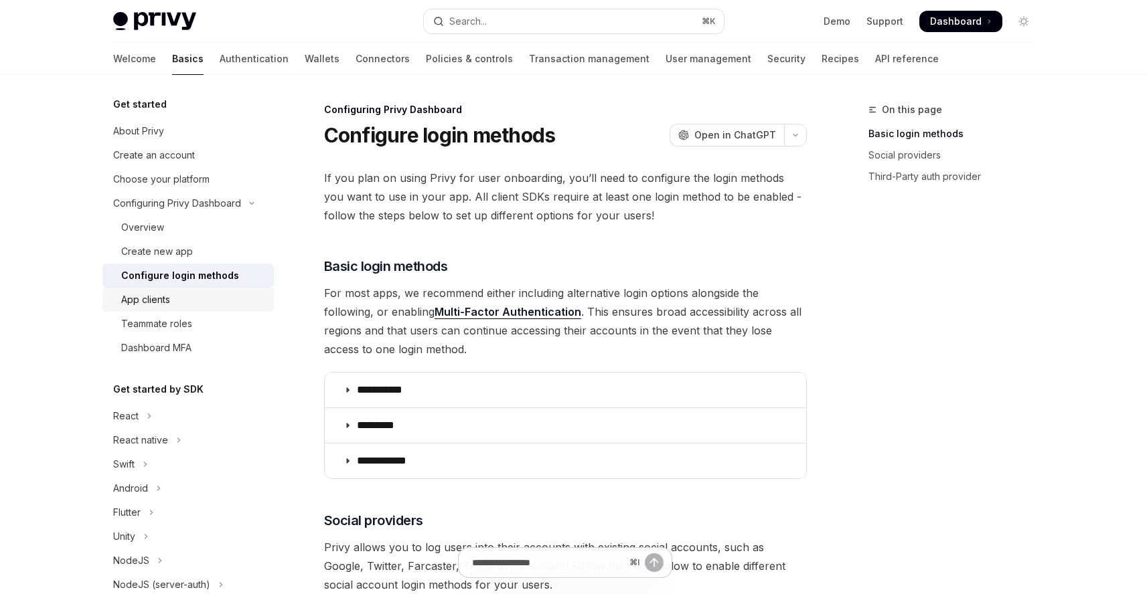
click at [230, 305] on div "App clients" at bounding box center [193, 300] width 145 height 16
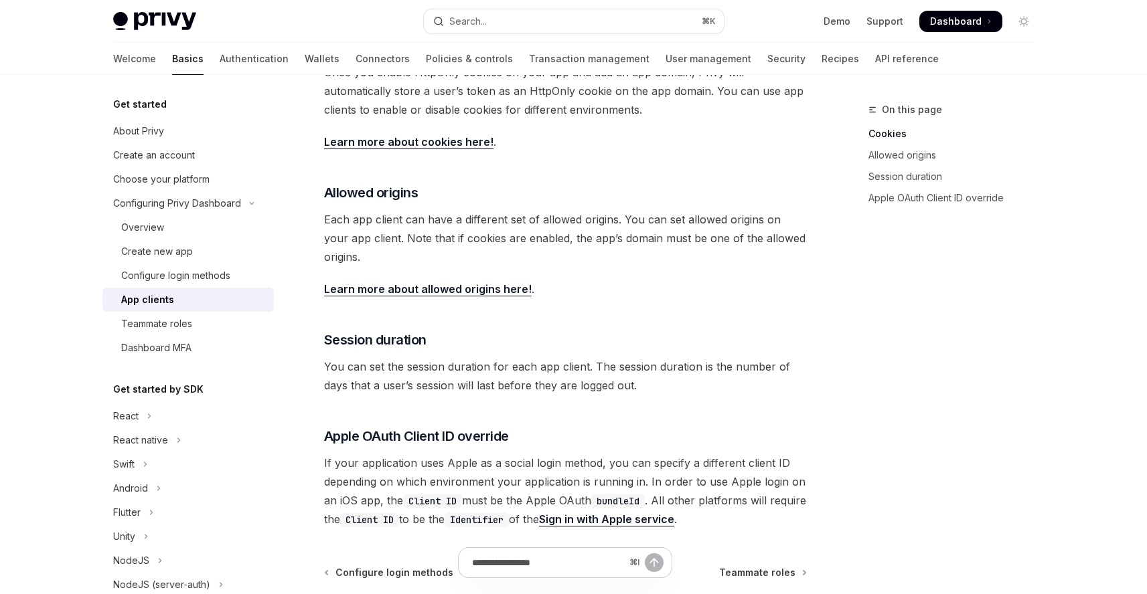
scroll to position [512, 0]
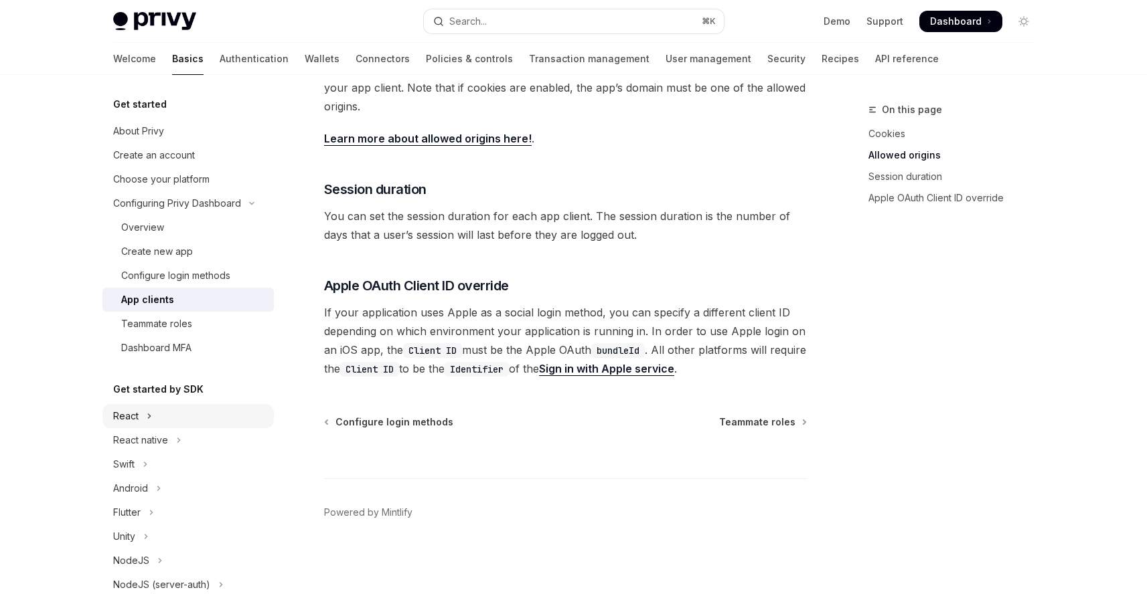
click at [197, 418] on button "React" at bounding box center [187, 416] width 171 height 24
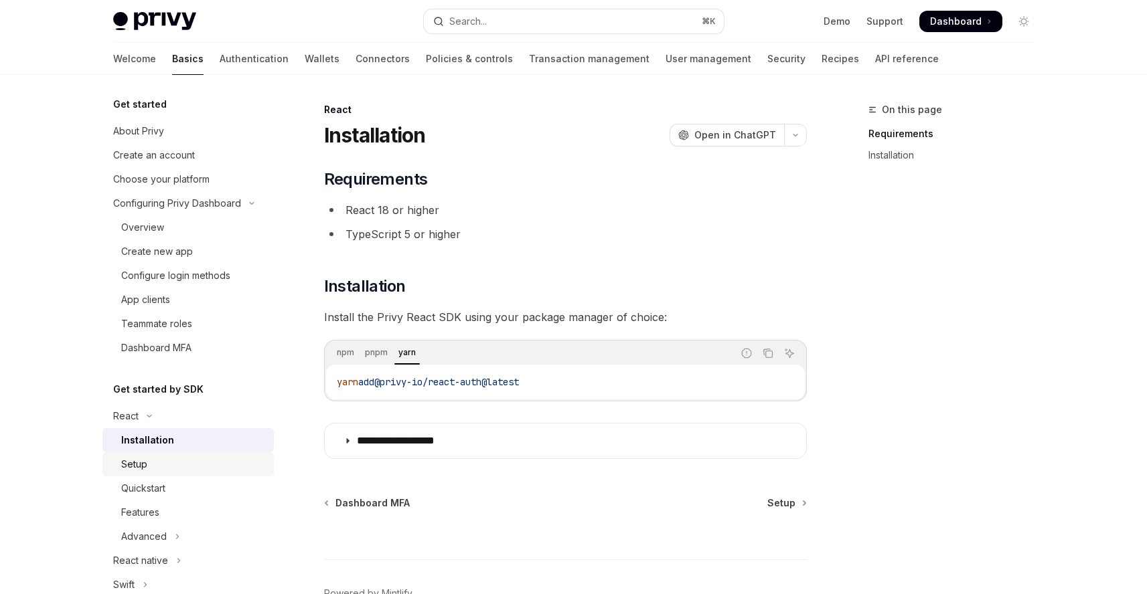
click at [211, 464] on div "Setup" at bounding box center [193, 465] width 145 height 16
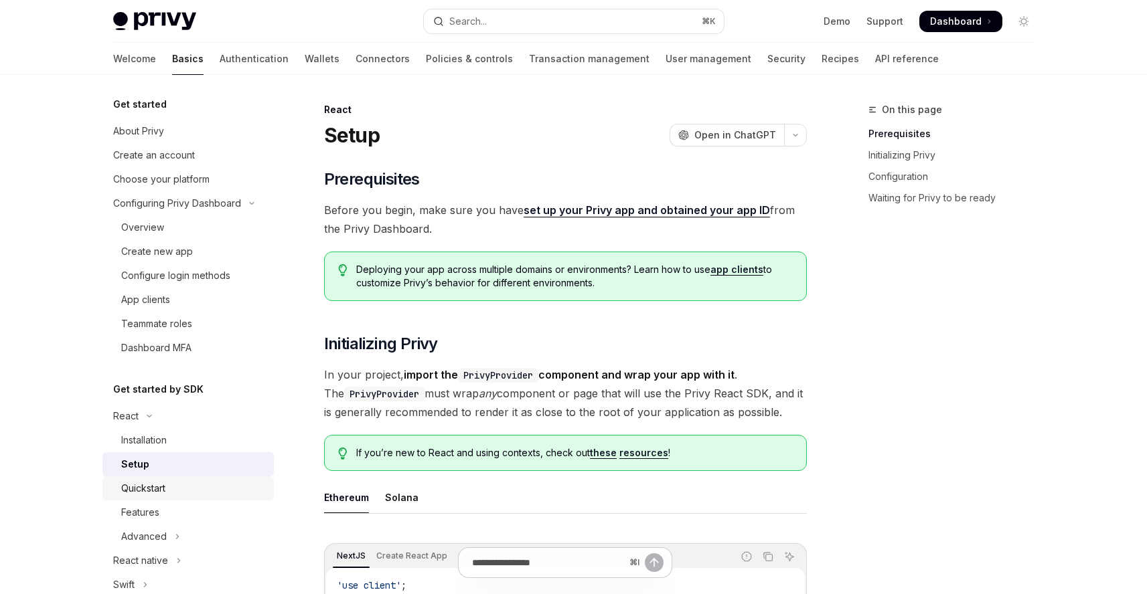
click at [207, 489] on div "Quickstart" at bounding box center [193, 489] width 145 height 16
type textarea "*"
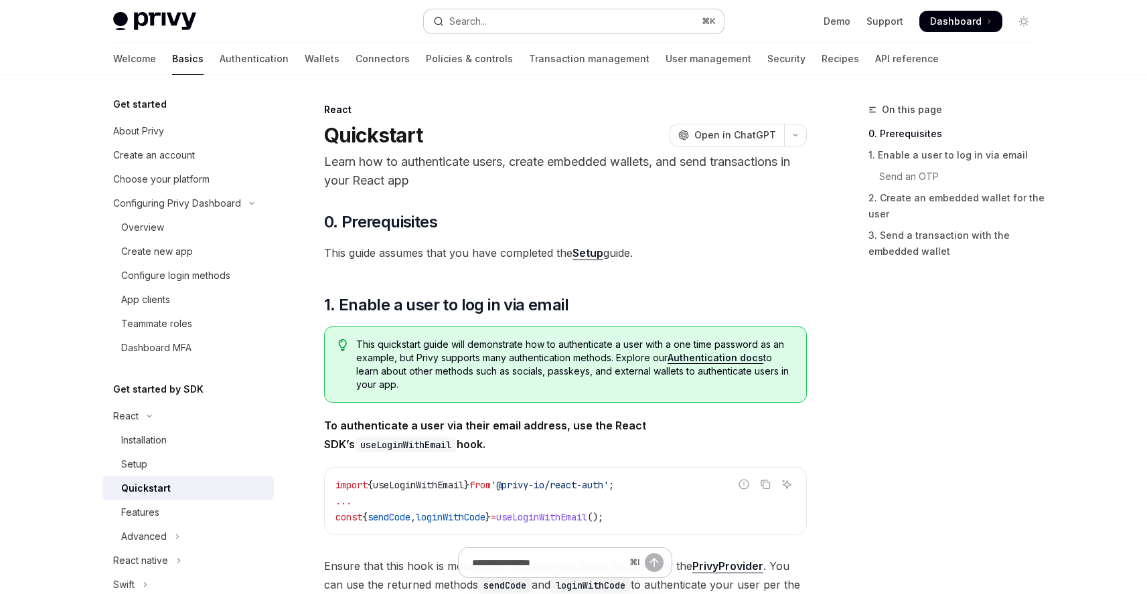
click at [576, 15] on button "Search... ⌘ K" at bounding box center [574, 21] width 300 height 24
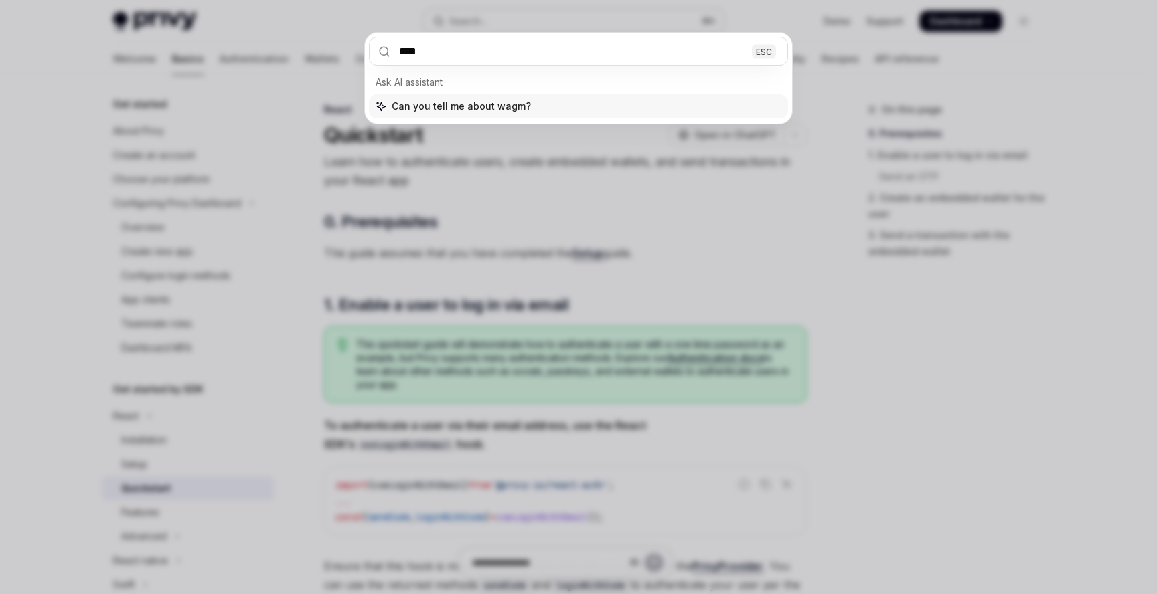
type input "*****"
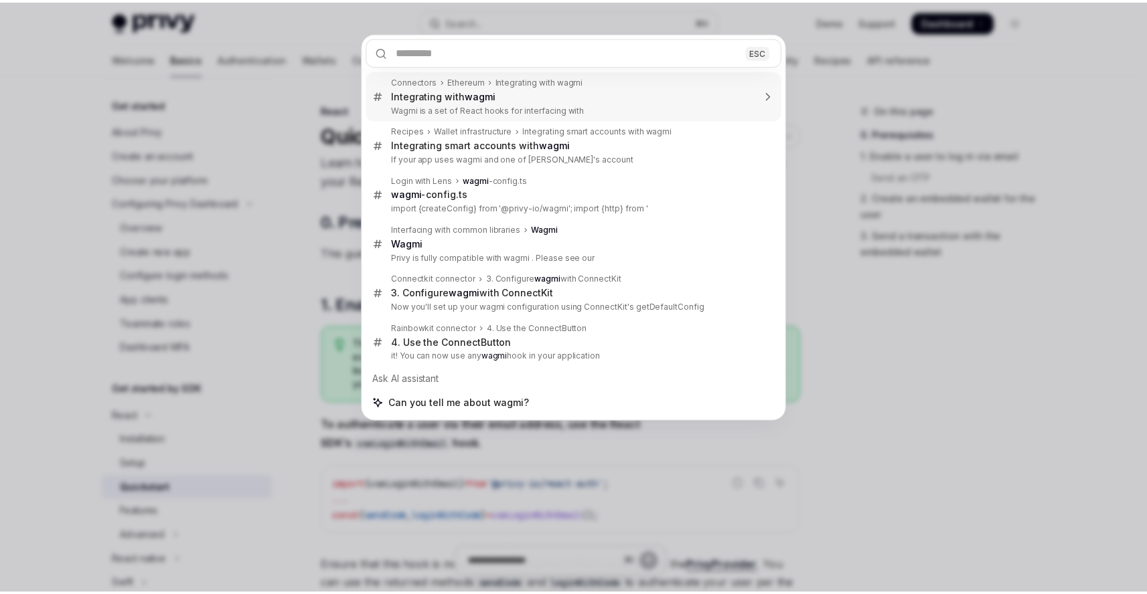
scroll to position [75, 0]
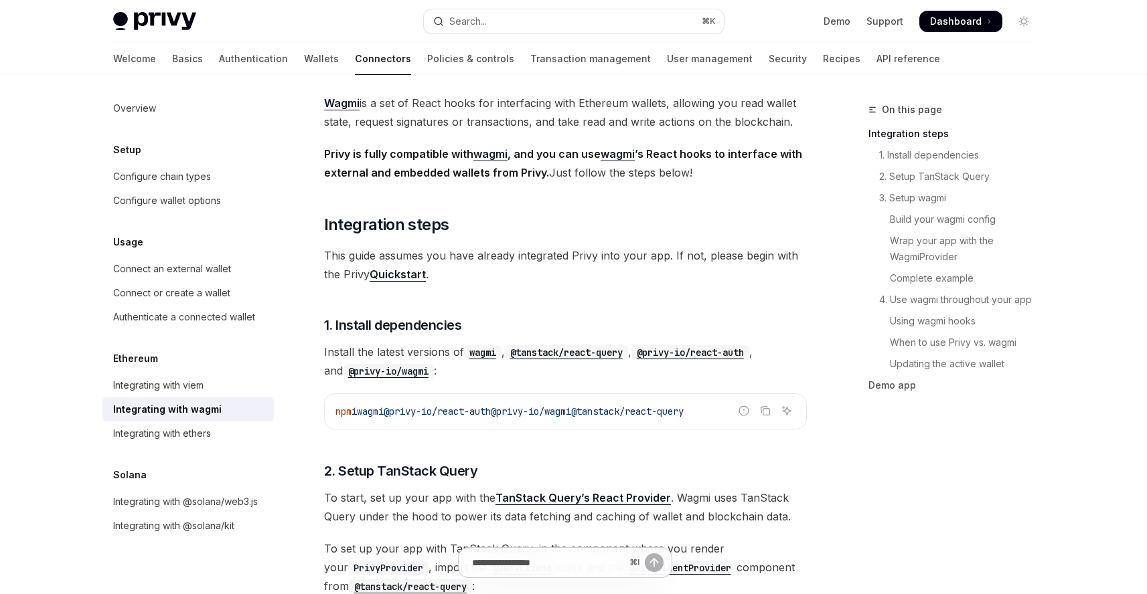
drag, startPoint x: 521, startPoint y: 411, endPoint x: 605, endPoint y: 411, distance: 84.4
click at [605, 411] on span "npm i wagmi @privy-io/react-auth @privy-io/wagmi @tanstack/react-query" at bounding box center [509, 412] width 348 height 12
copy span "@privy-io/wagmi"
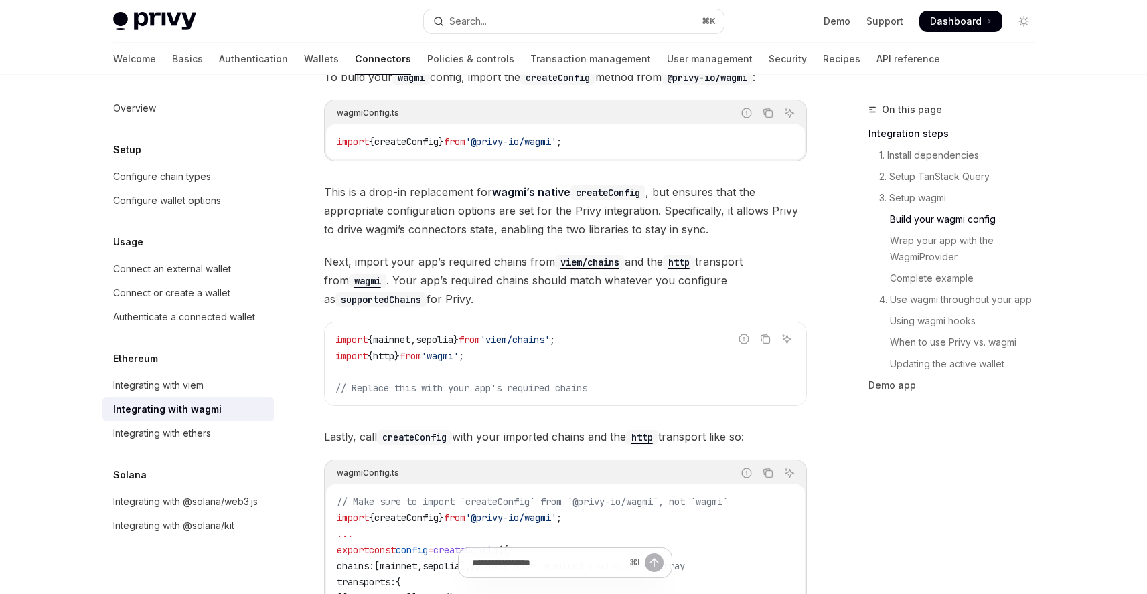
scroll to position [1121, 0]
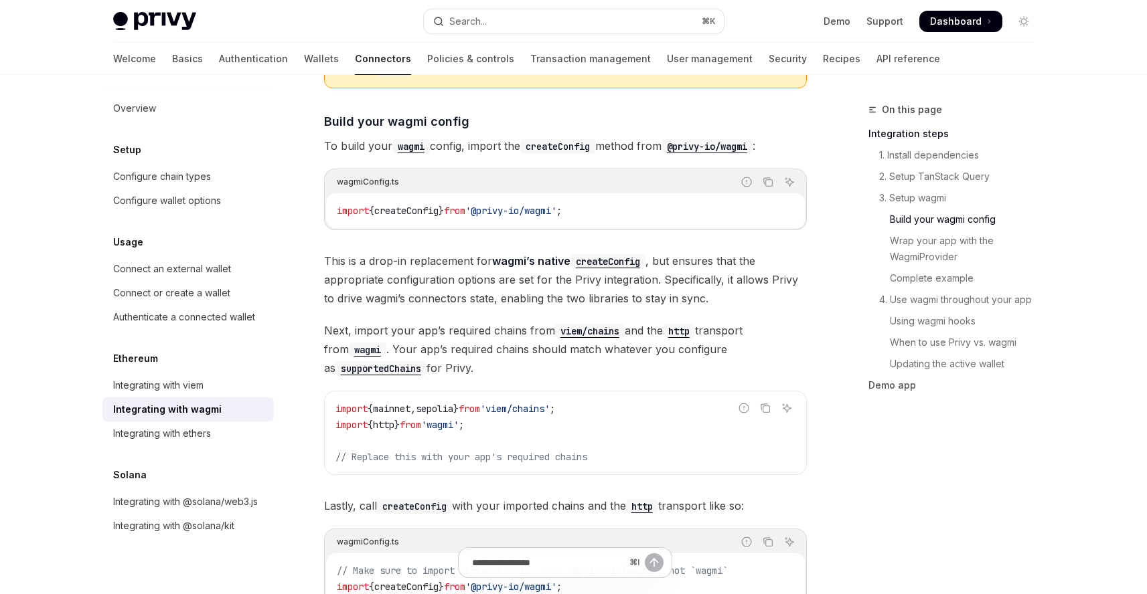
click at [544, 205] on span "'@privy-io/wagmi'" at bounding box center [510, 211] width 91 height 12
copy div "import { createConfig } from '@privy-io/wagmi' ;"
drag, startPoint x: 526, startPoint y: 395, endPoint x: 561, endPoint y: 391, distance: 35.7
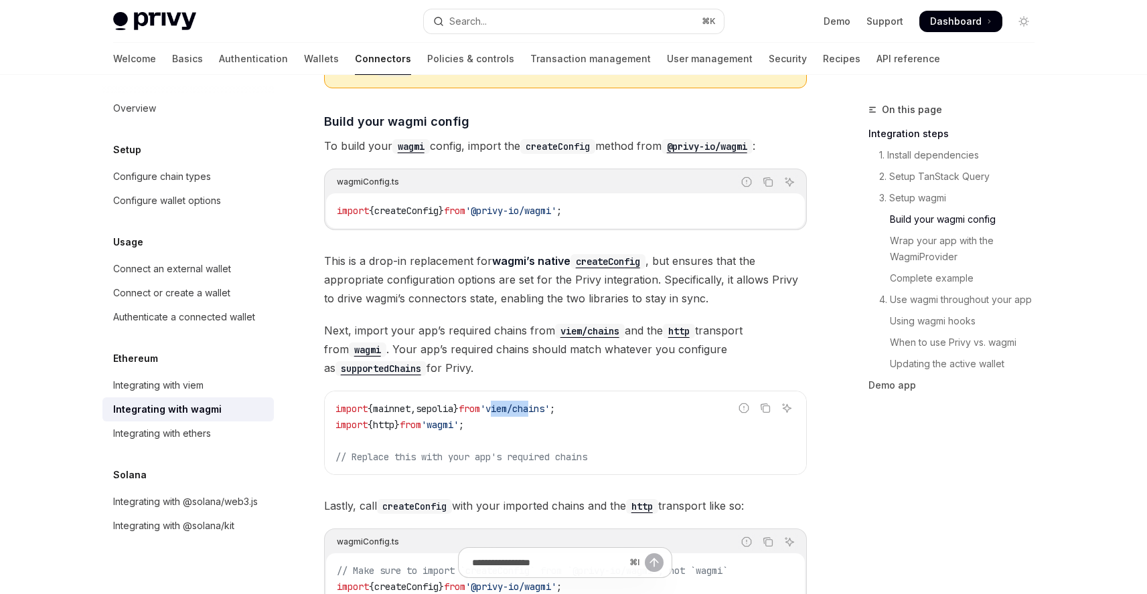
click at [550, 403] on span "'viem/chains'" at bounding box center [515, 409] width 70 height 12
drag, startPoint x: 576, startPoint y: 394, endPoint x: 523, endPoint y: 390, distance: 53.7
click at [523, 403] on span "'viem/chains'" at bounding box center [515, 409] width 70 height 12
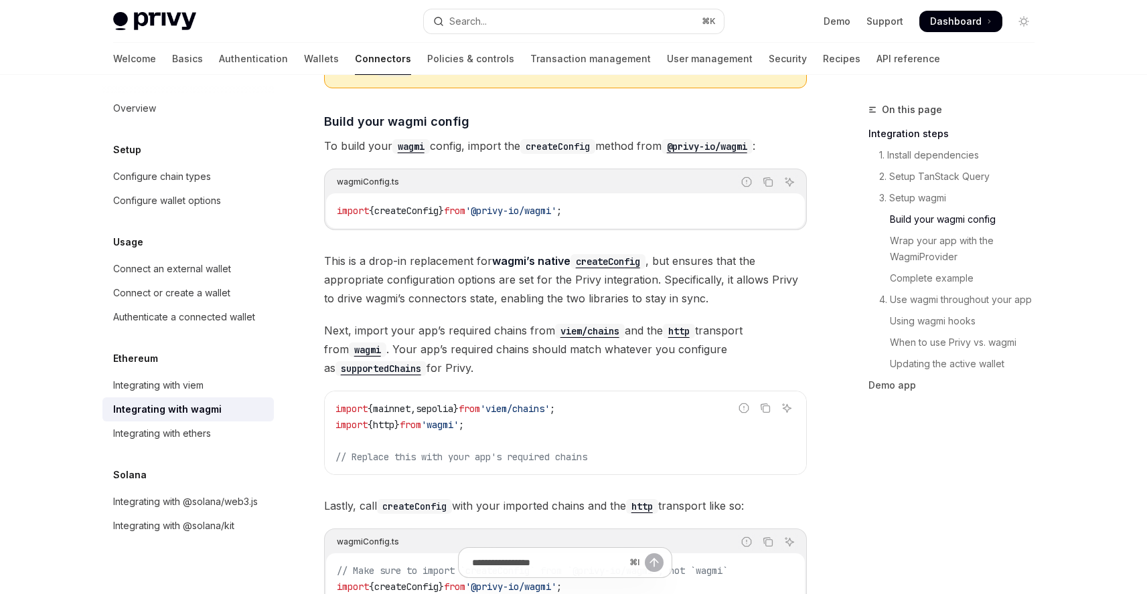
copy span "viem/chains'"
click at [451, 417] on code "import { mainnet , sepolia } from 'viem/chains' ; import { http } from 'wagmi' …" at bounding box center [565, 433] width 460 height 64
copy code "import { http } from 'wagmi' ;"
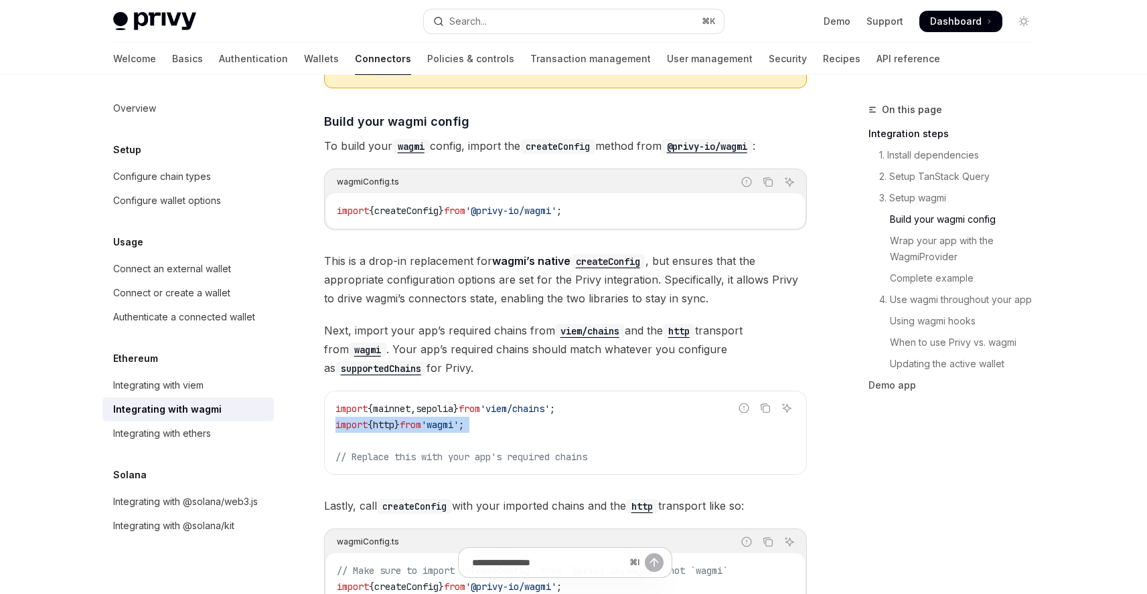
type textarea "*"
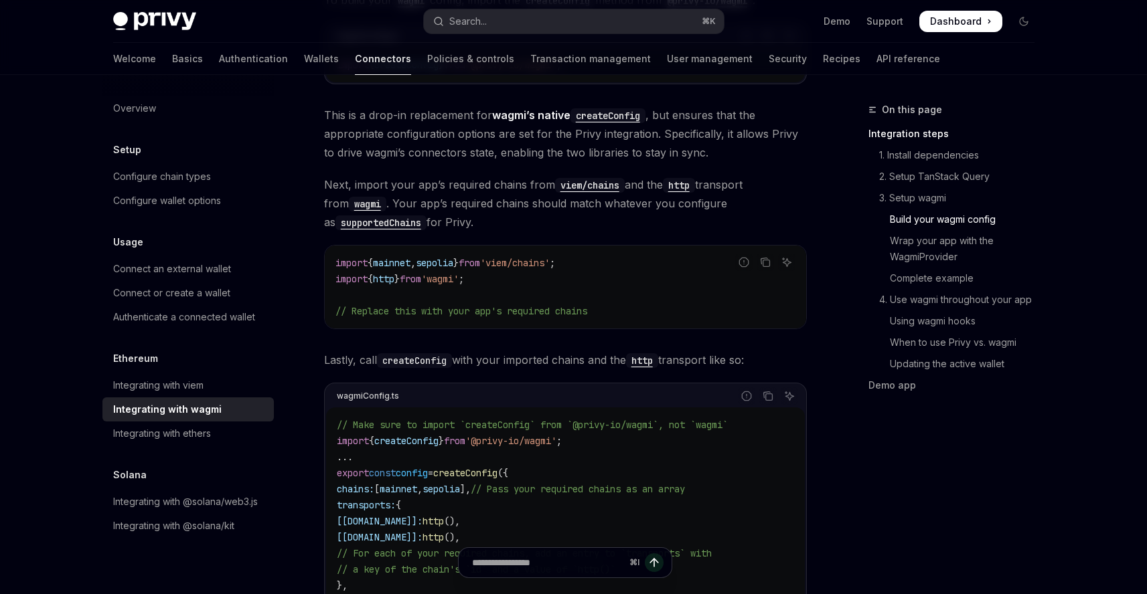
scroll to position [1461, 0]
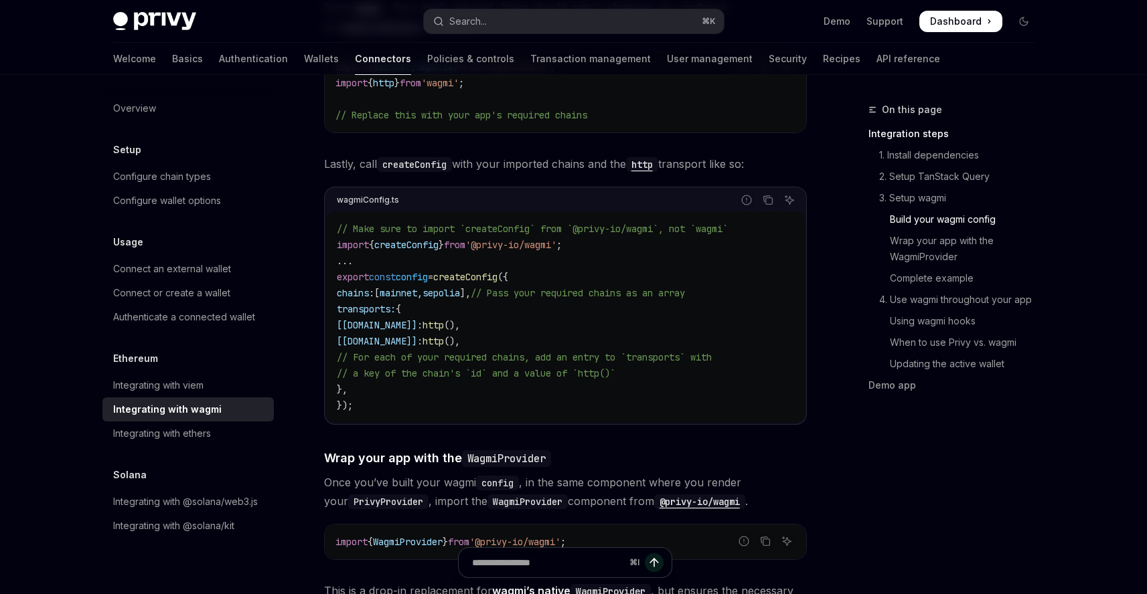
click at [497, 271] on span "createConfig" at bounding box center [465, 277] width 64 height 12
copy span "createConfig"
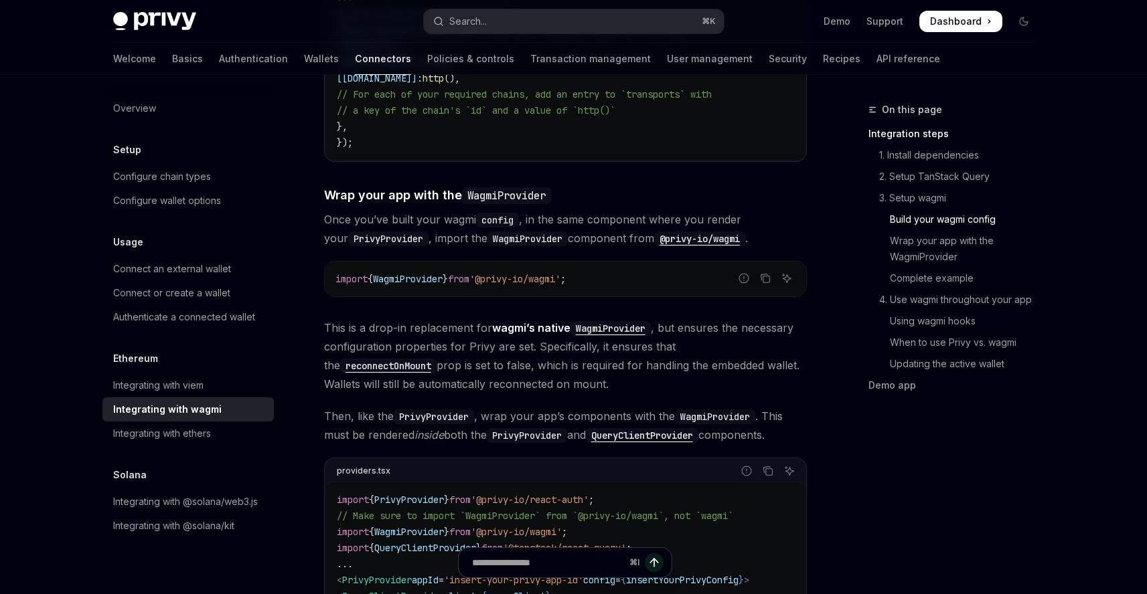
click at [448, 273] on span "}" at bounding box center [445, 279] width 5 height 12
copy div "import { WagmiProvider } from '@privy-io/wagmi' ;"
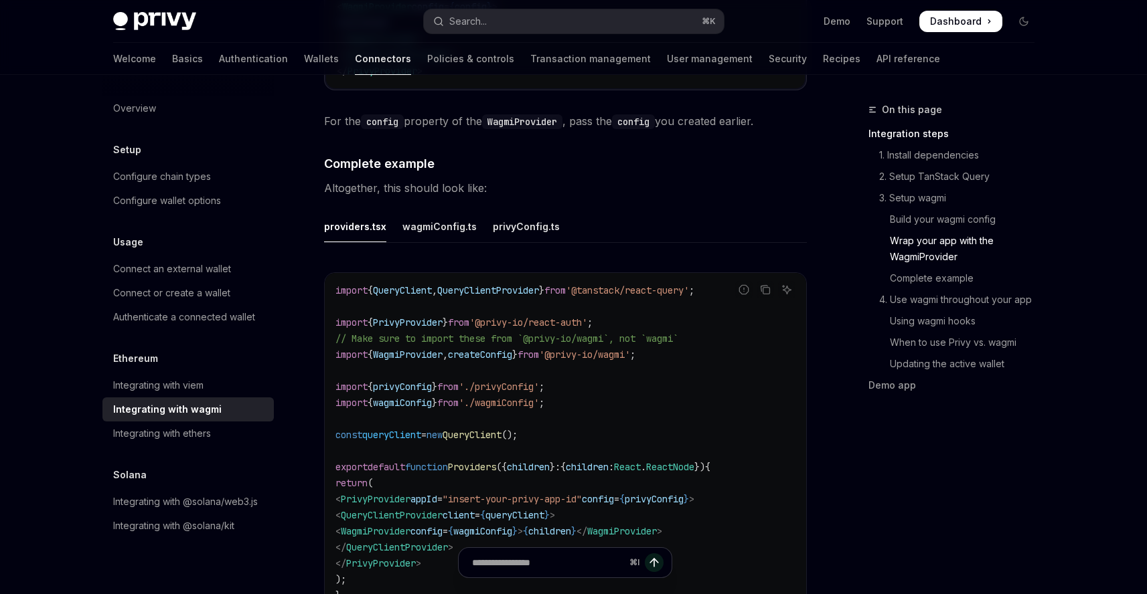
scroll to position [2348, 0]
